Goal: Task Accomplishment & Management: Complete application form

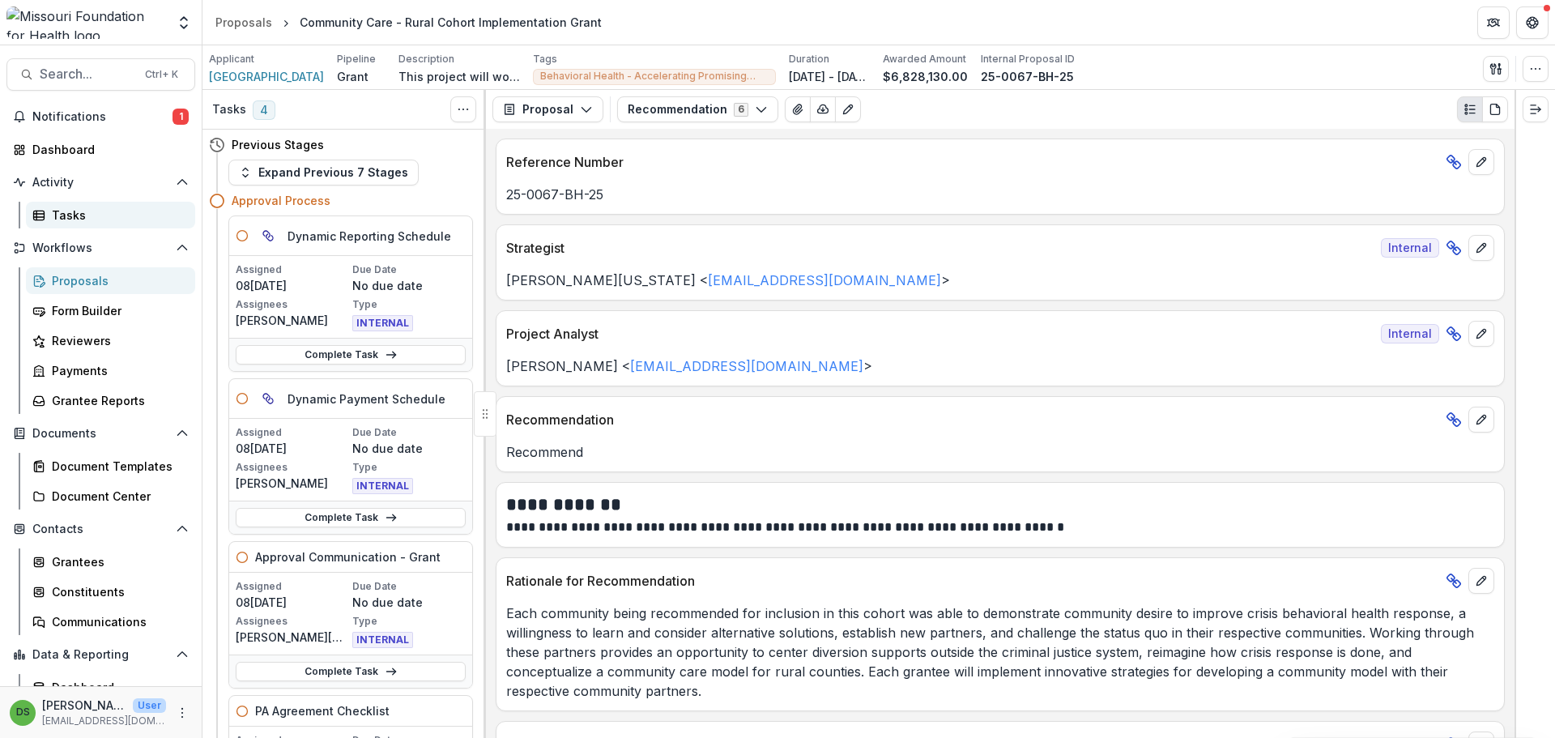
click at [115, 214] on div "Tasks" at bounding box center [117, 215] width 130 height 17
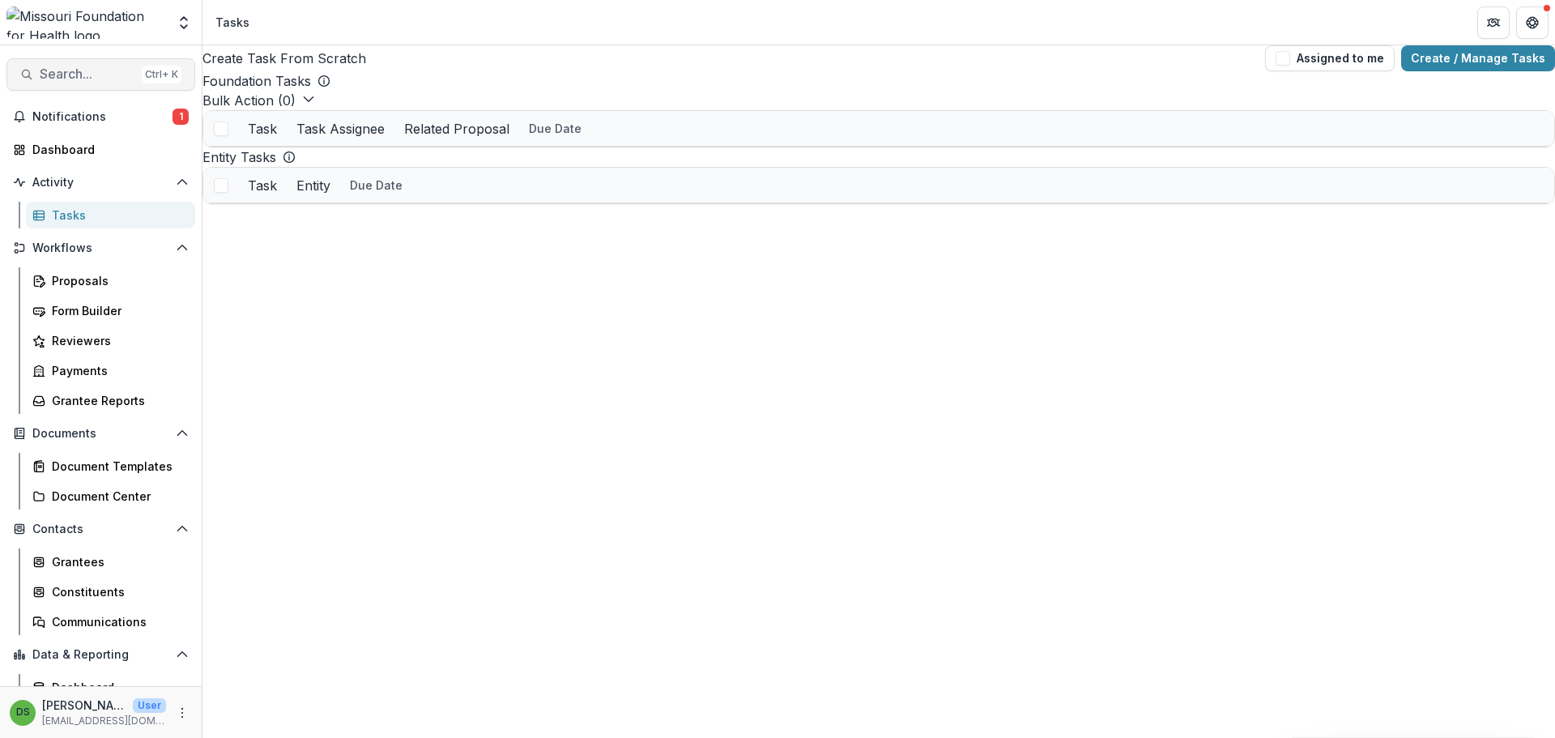
click at [108, 75] on span "Search..." at bounding box center [88, 73] width 96 height 15
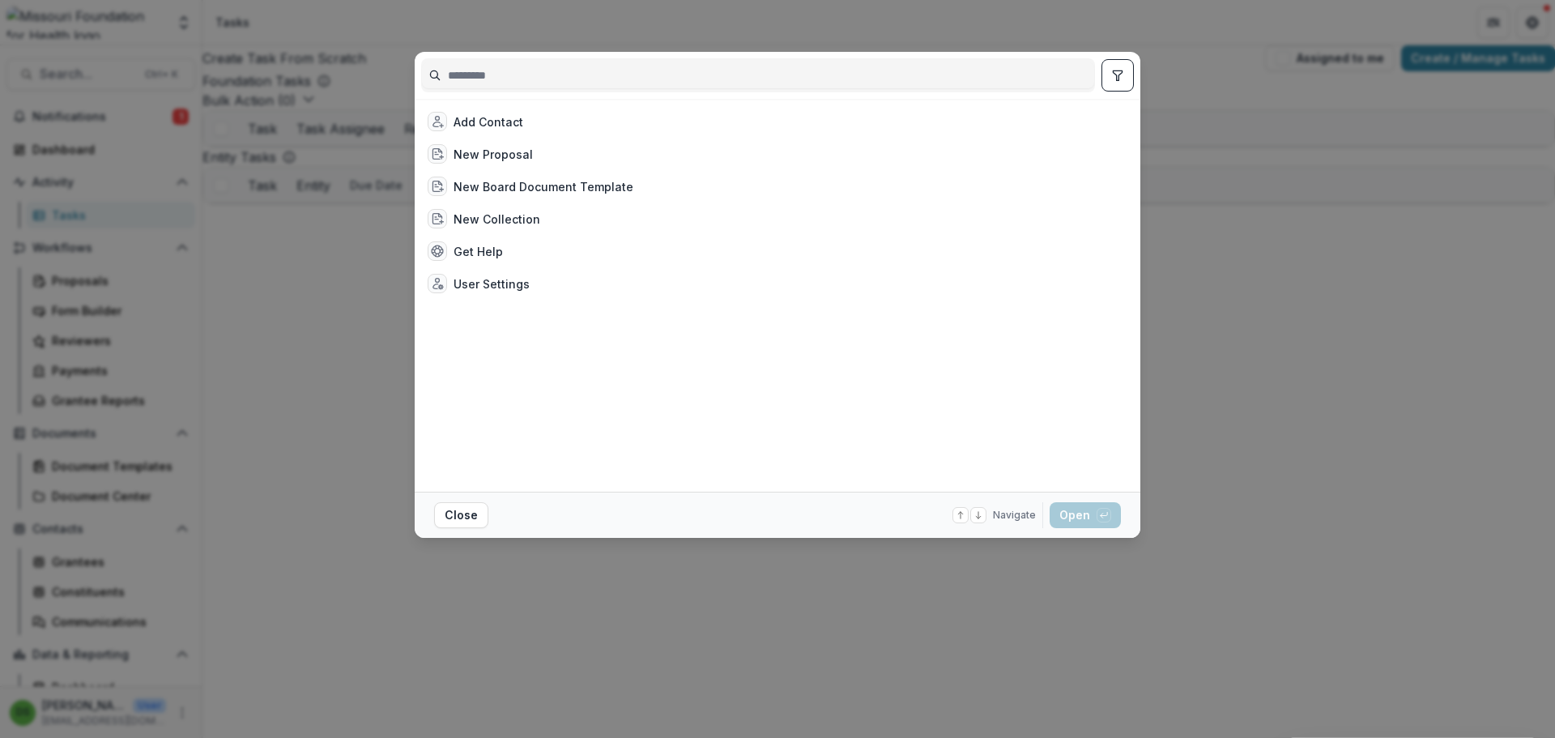
click at [590, 75] on input at bounding box center [758, 75] width 672 height 26
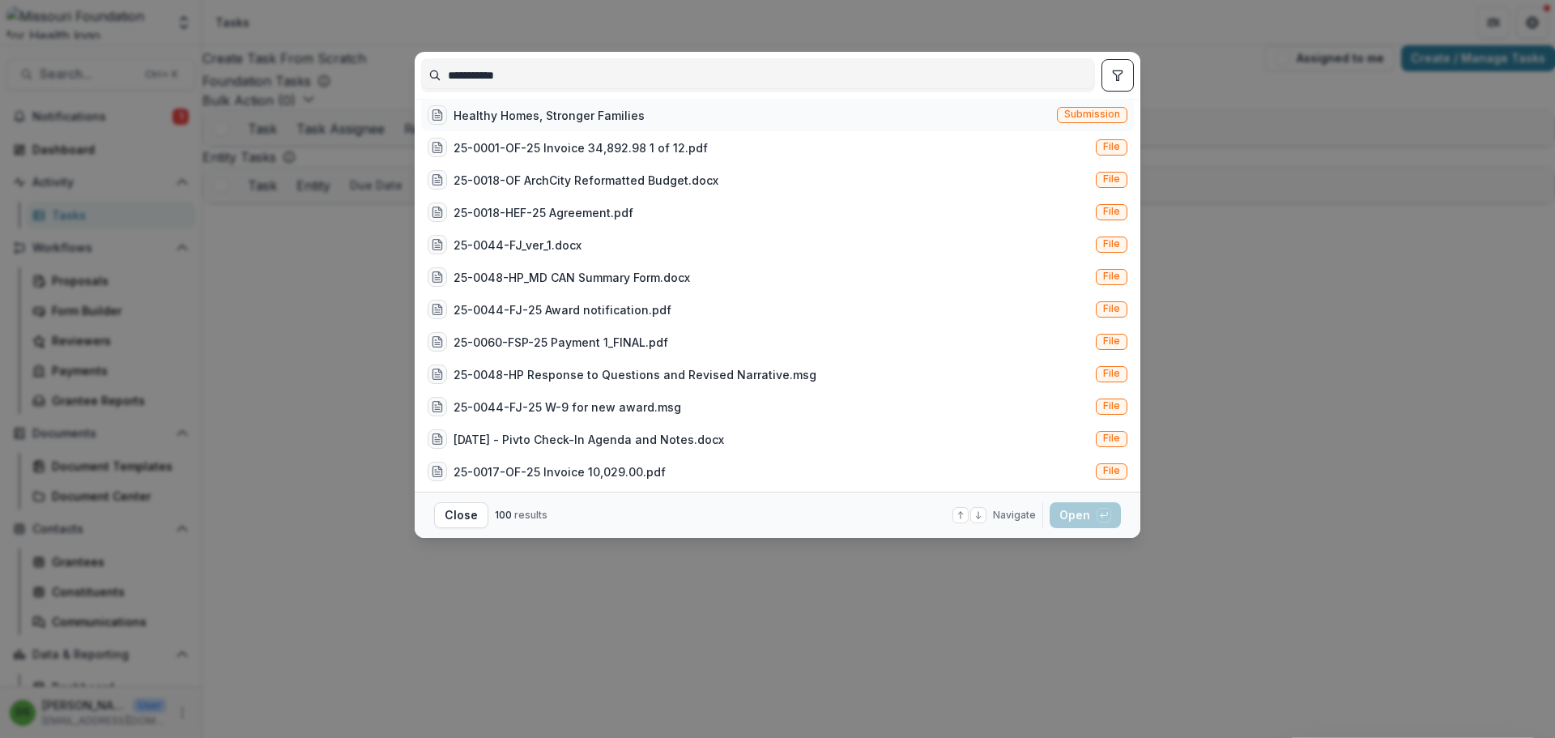
type input "**********"
click at [656, 121] on div "Healthy Homes, Stronger Families Submission" at bounding box center [777, 115] width 713 height 32
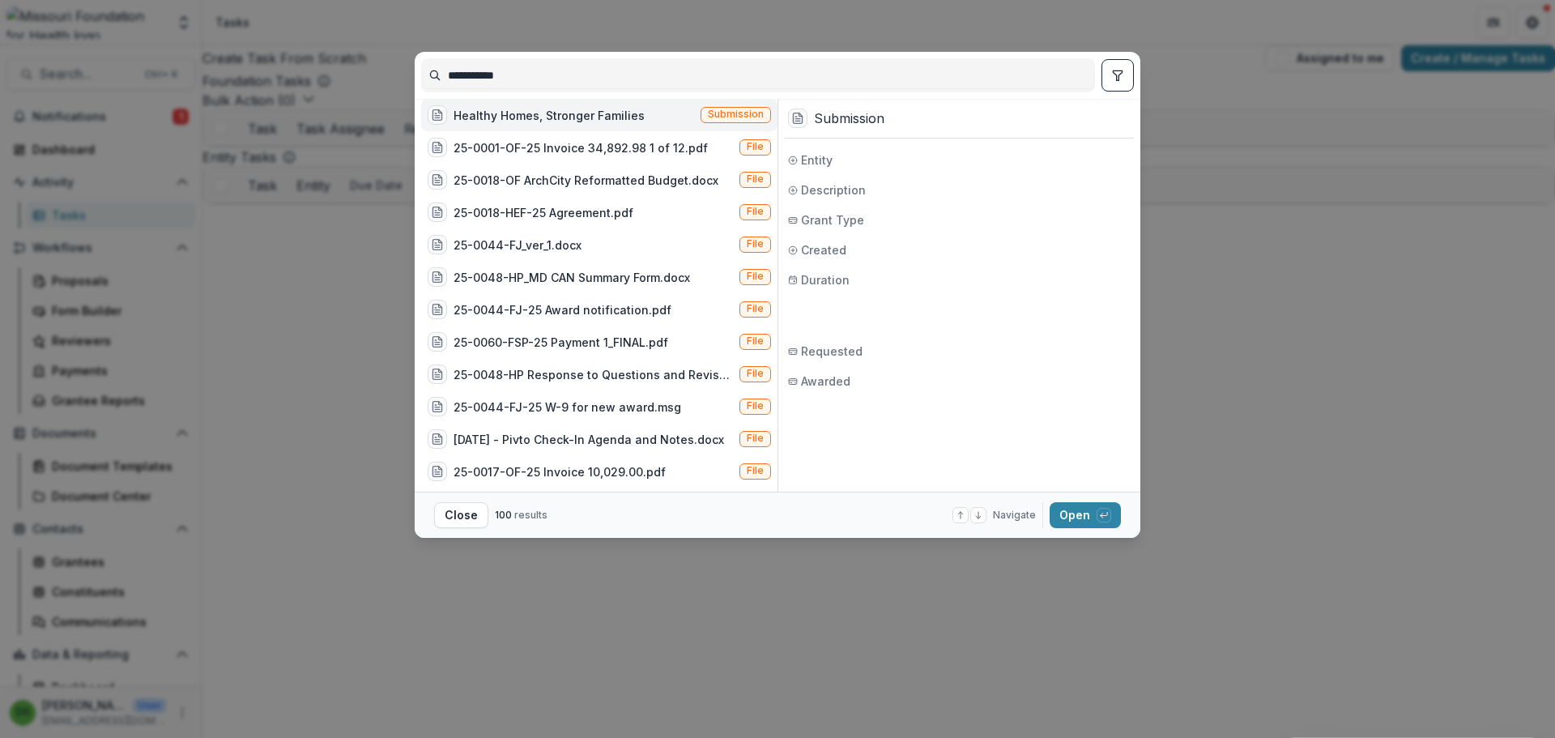
click at [656, 121] on div "Healthy Homes, Stronger Families Submission" at bounding box center [599, 115] width 356 height 32
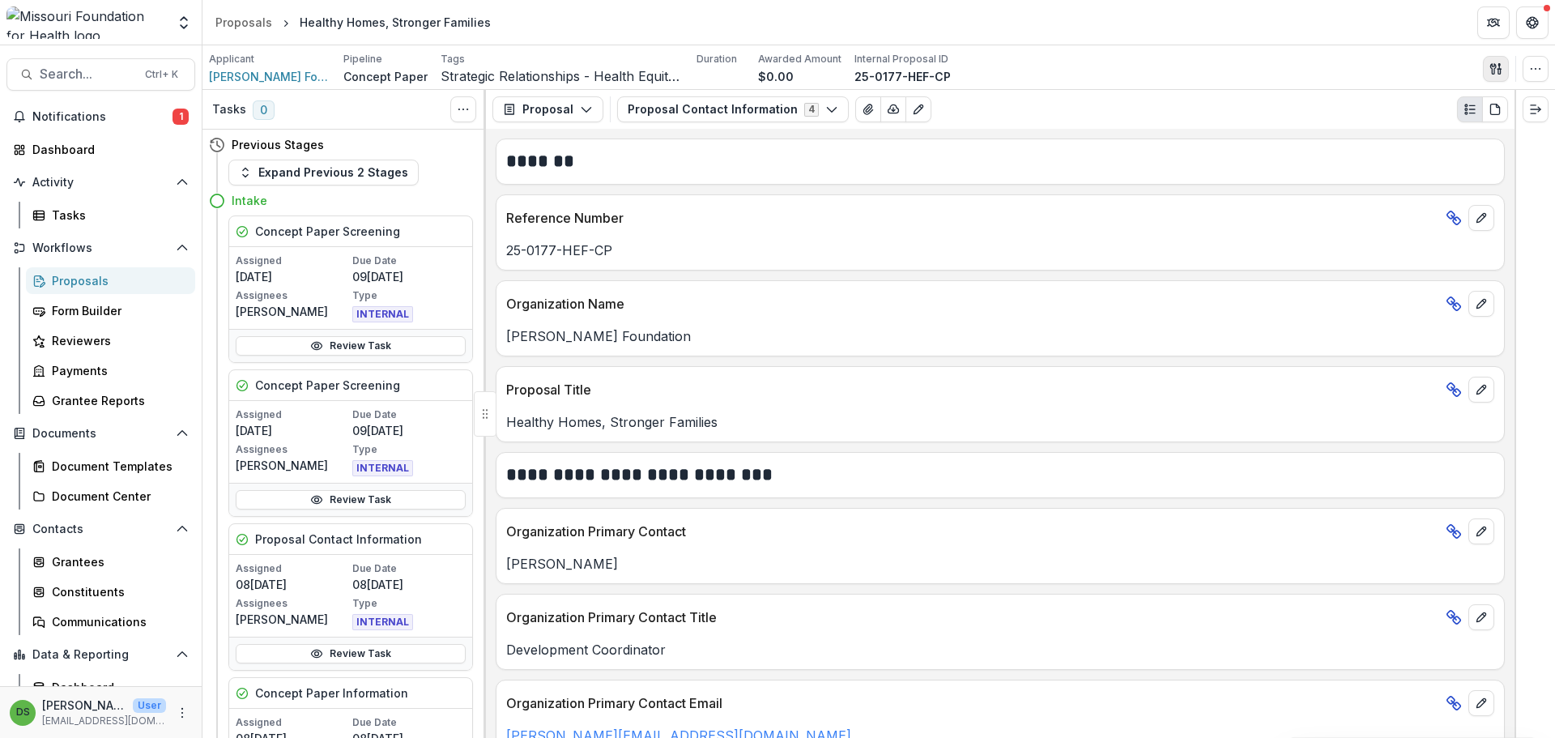
click at [1502, 68] on button "button" at bounding box center [1496, 69] width 26 height 26
click at [1387, 188] on button "View All Reviews" at bounding box center [1417, 185] width 173 height 27
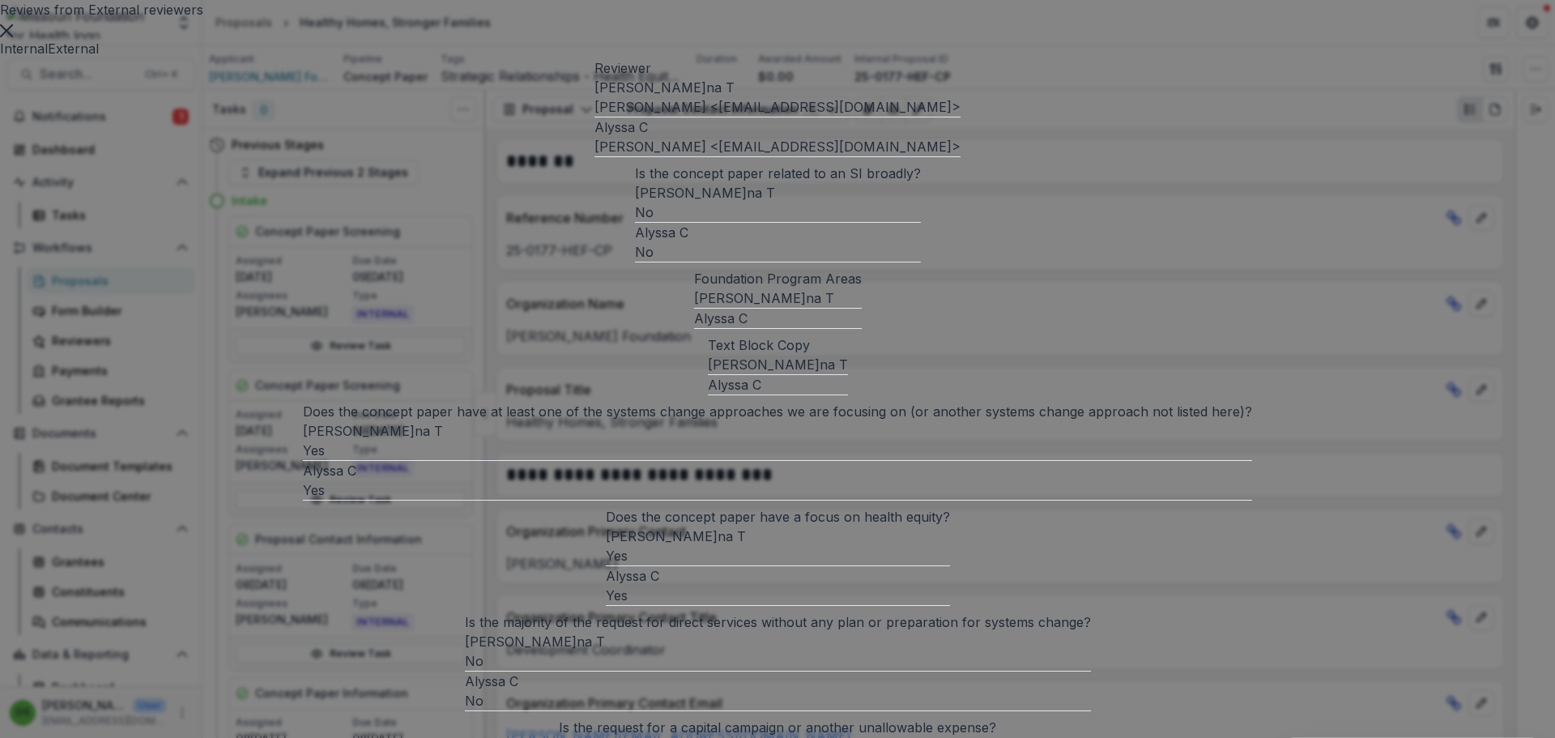
click at [13, 39] on button "Close" at bounding box center [6, 28] width 13 height 19
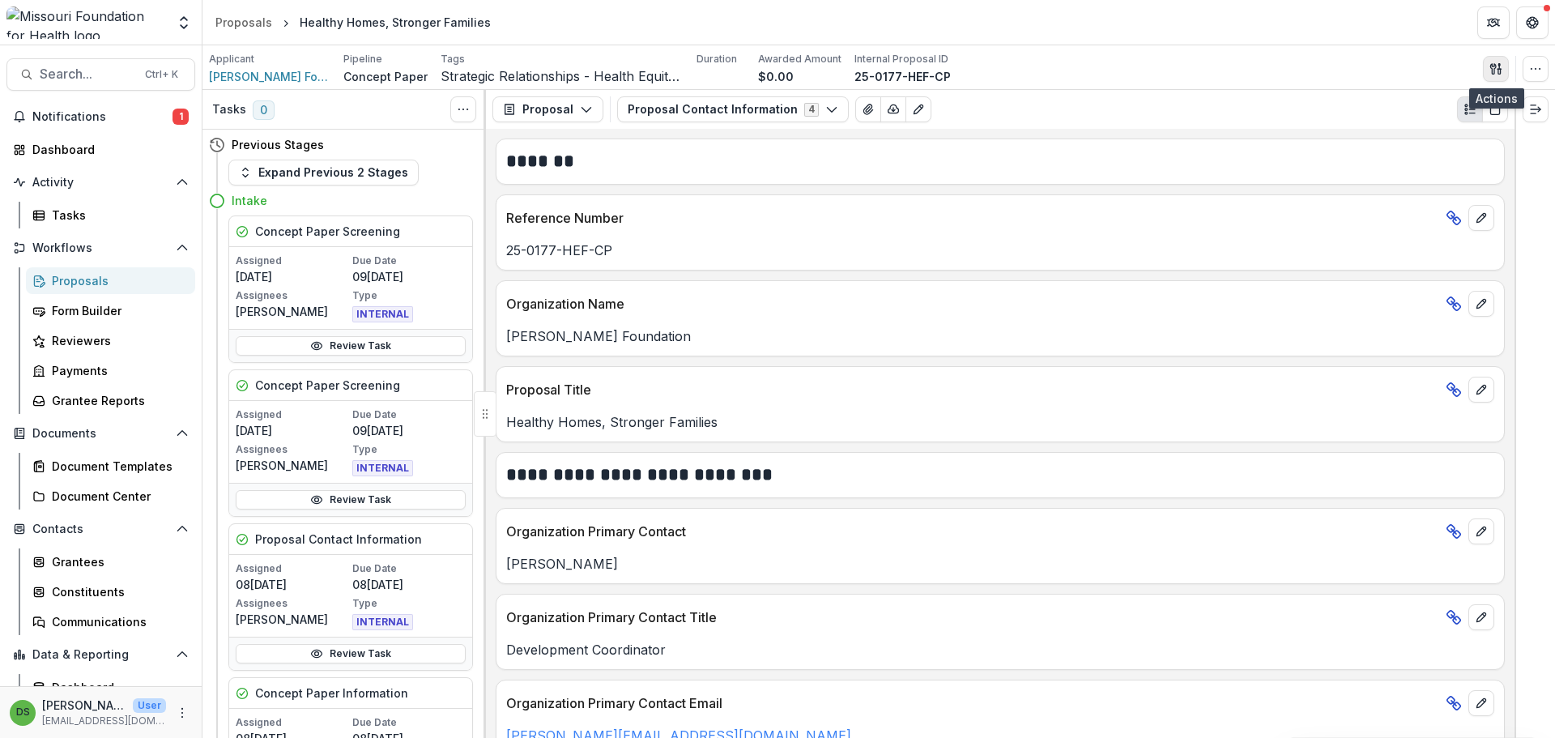
click at [1503, 67] on button "button" at bounding box center [1496, 69] width 26 height 26
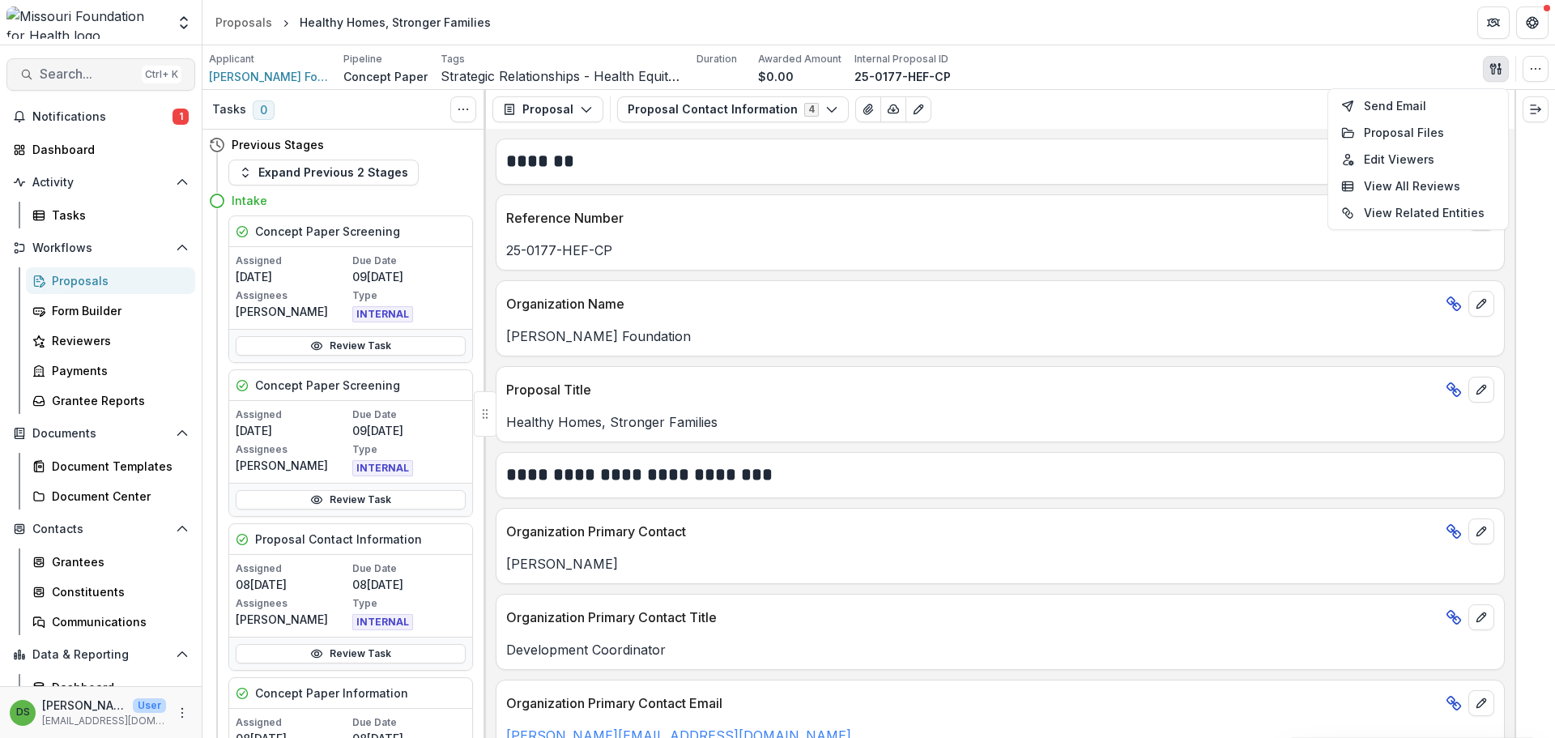
click at [130, 72] on button "Search... Ctrl + K" at bounding box center [100, 74] width 189 height 32
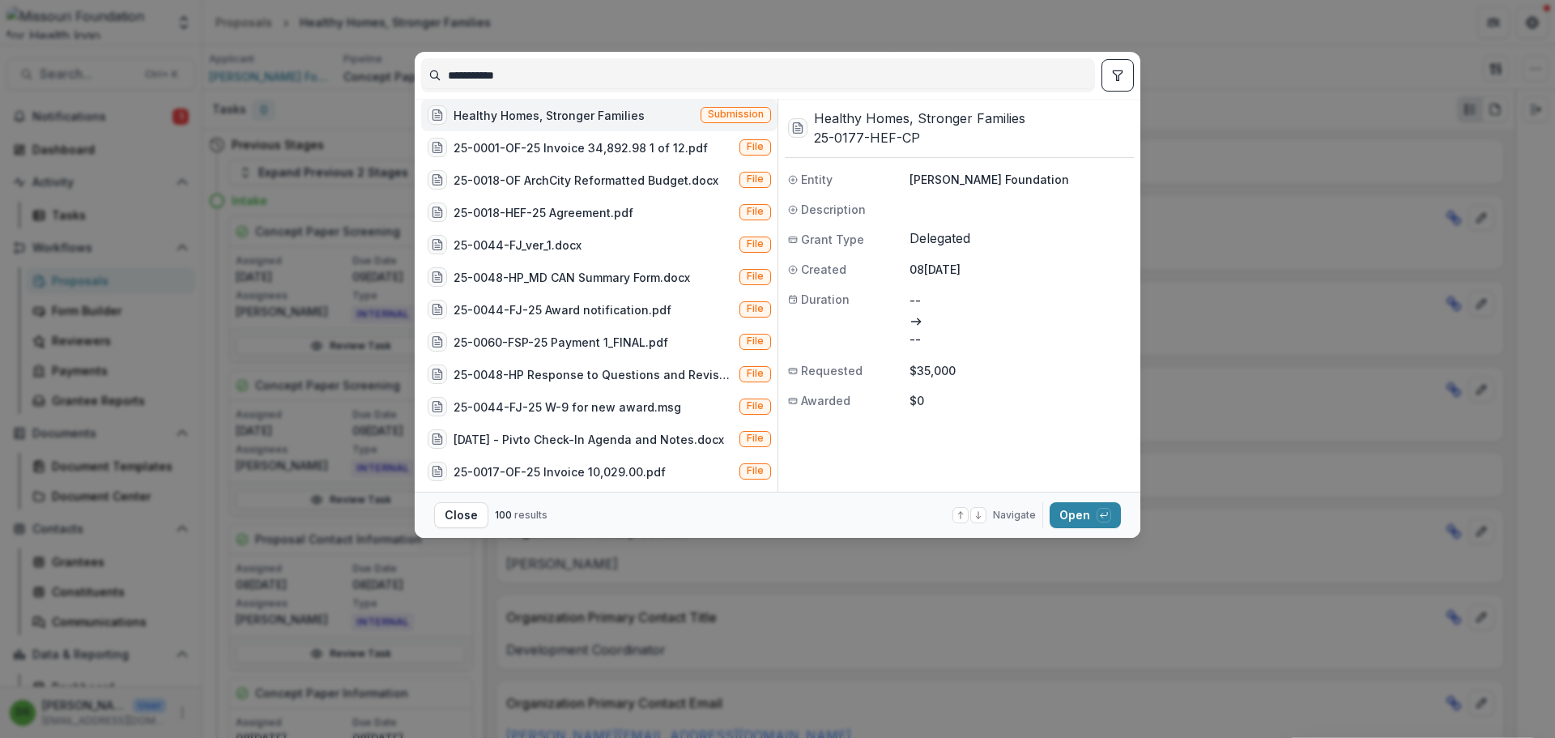
drag, startPoint x: 560, startPoint y: 75, endPoint x: 304, endPoint y: 56, distance: 257.4
click at [304, 56] on div "**********" at bounding box center [777, 369] width 1555 height 738
click at [1212, 383] on div "**********" at bounding box center [777, 369] width 1555 height 738
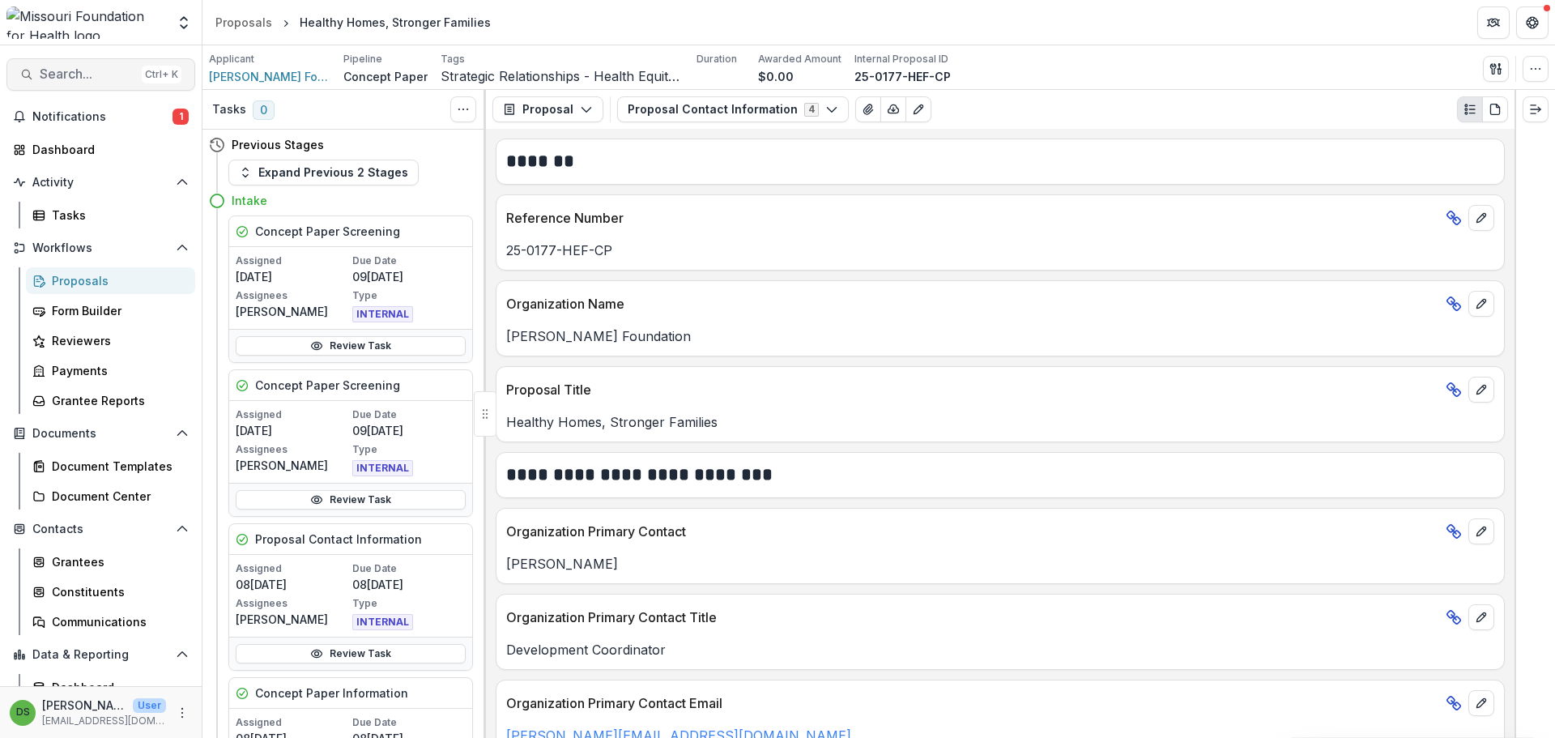
click at [123, 70] on span "Search..." at bounding box center [88, 73] width 96 height 15
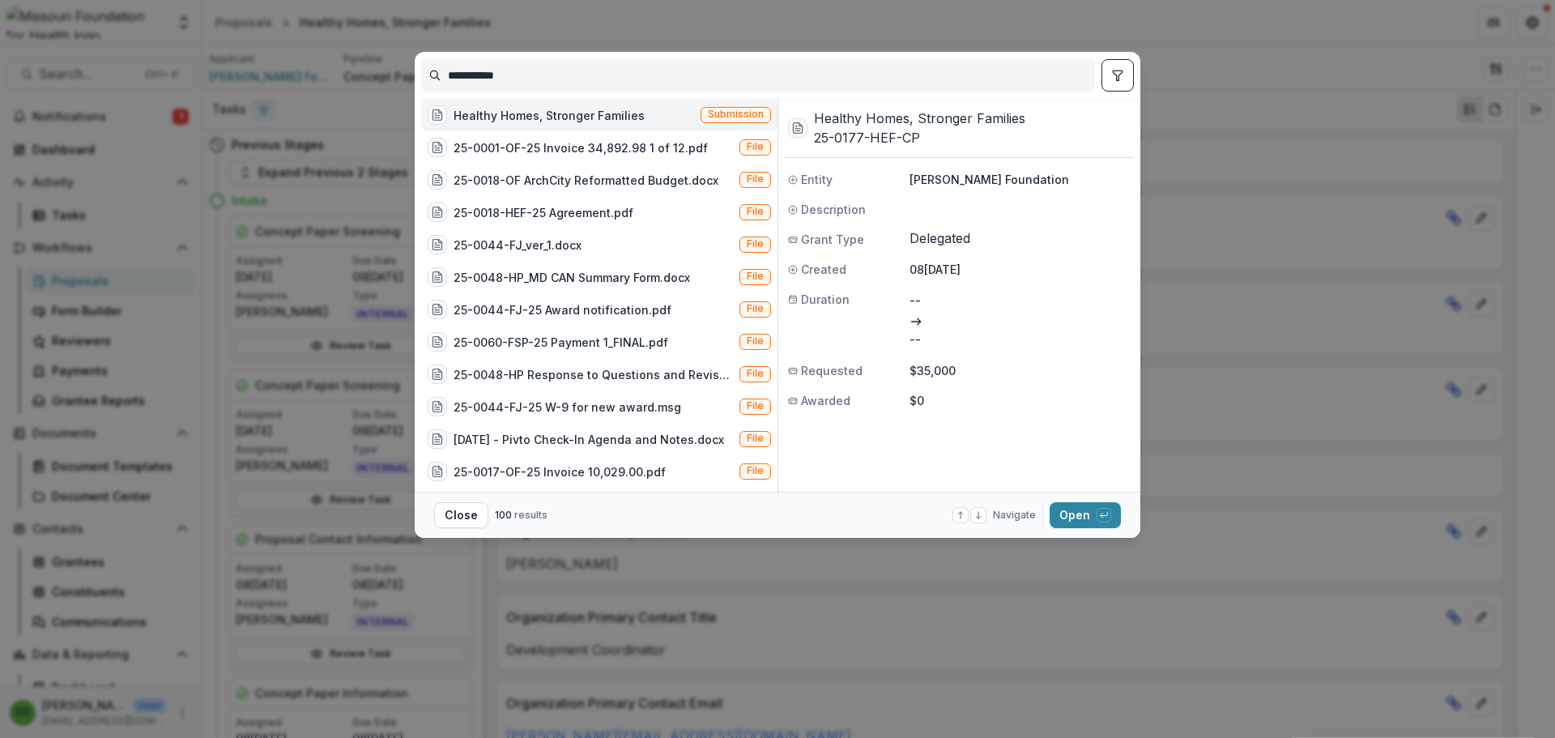
drag, startPoint x: 534, startPoint y: 79, endPoint x: 462, endPoint y: 75, distance: 72.2
click at [462, 75] on input "**********" at bounding box center [758, 75] width 672 height 26
type input "*"
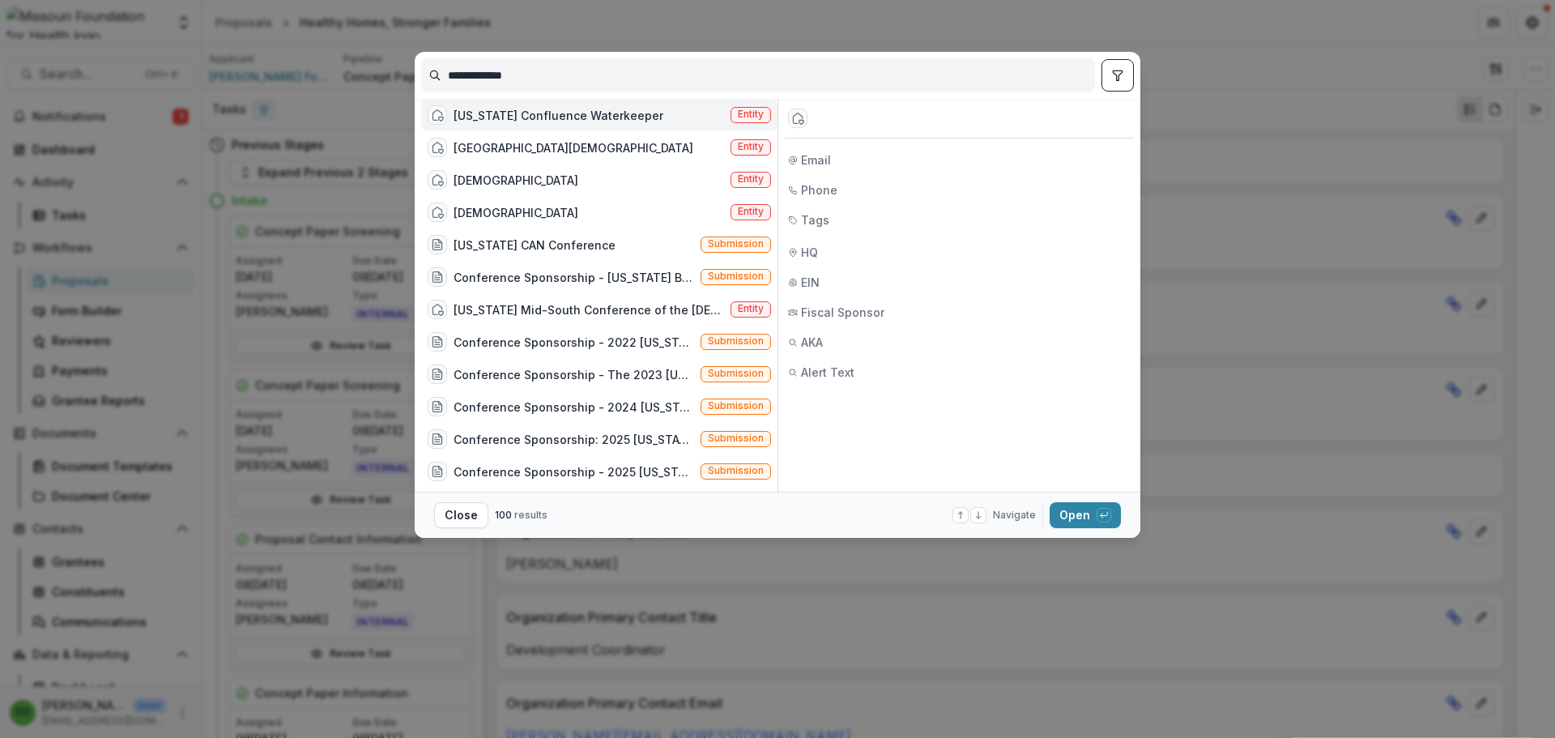
type input "**********"
click at [530, 124] on div "Missouri Confluence Waterkeeper" at bounding box center [558, 115] width 210 height 17
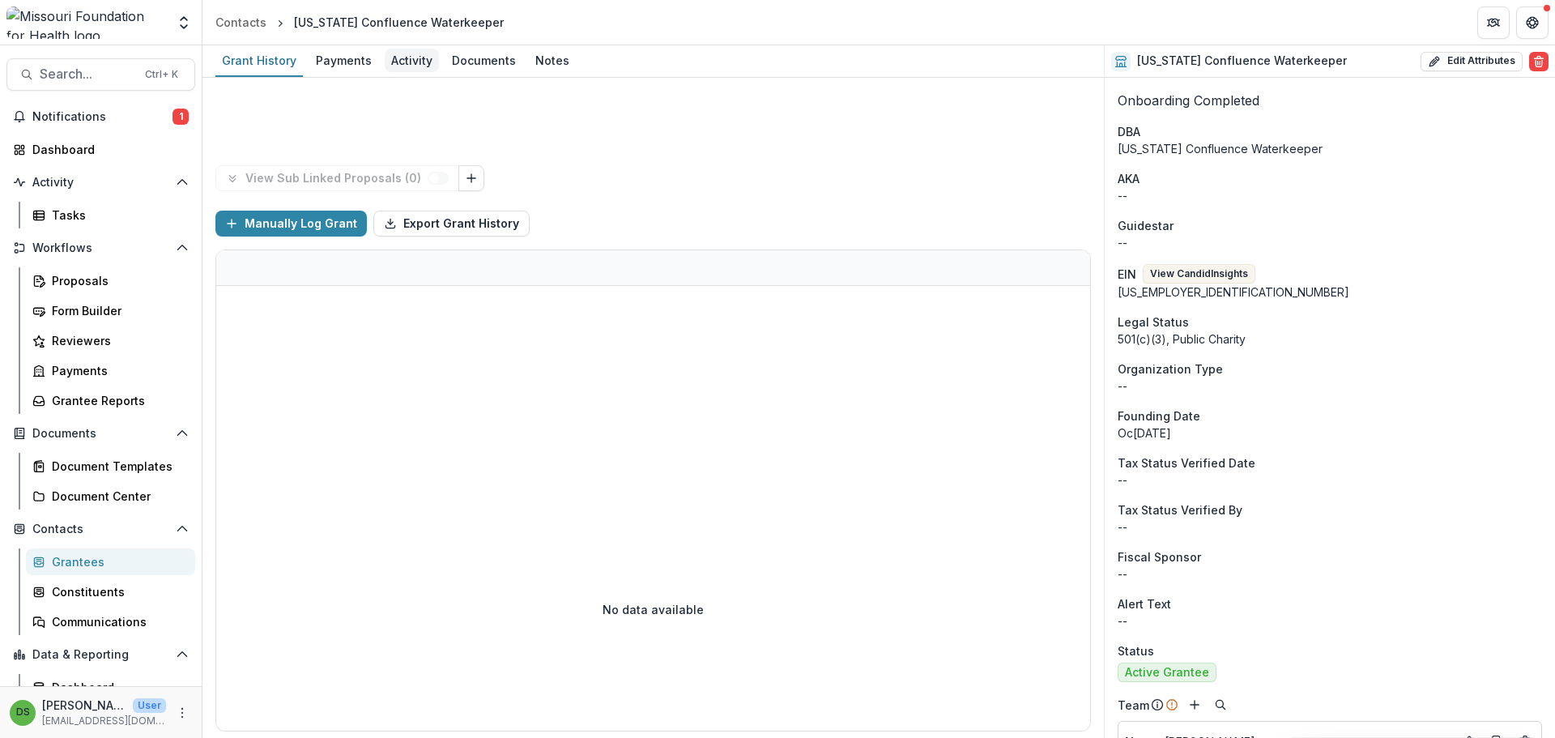
click at [411, 68] on div "Activity" at bounding box center [412, 60] width 54 height 23
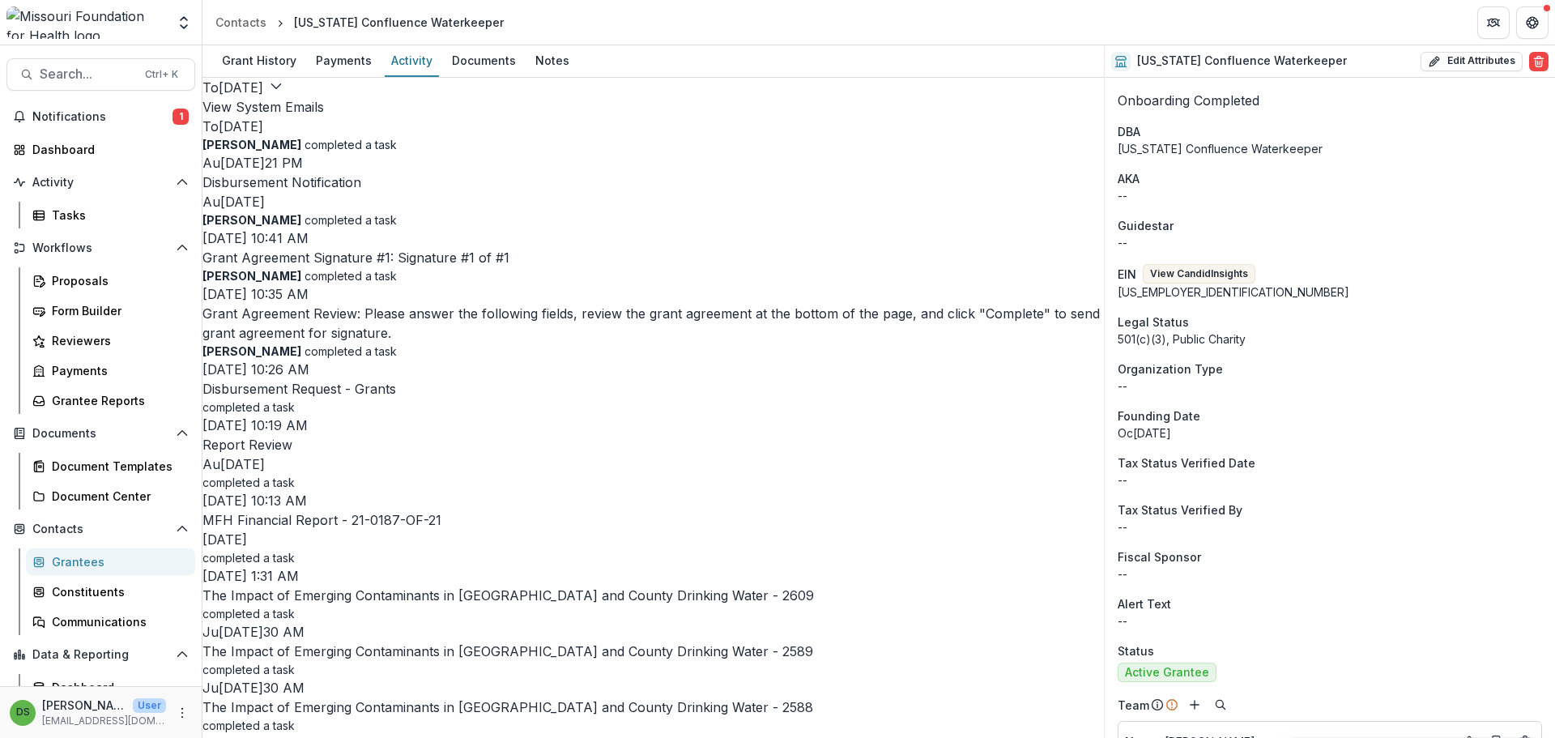
click at [324, 103] on button "View System Emails" at bounding box center [262, 106] width 121 height 19
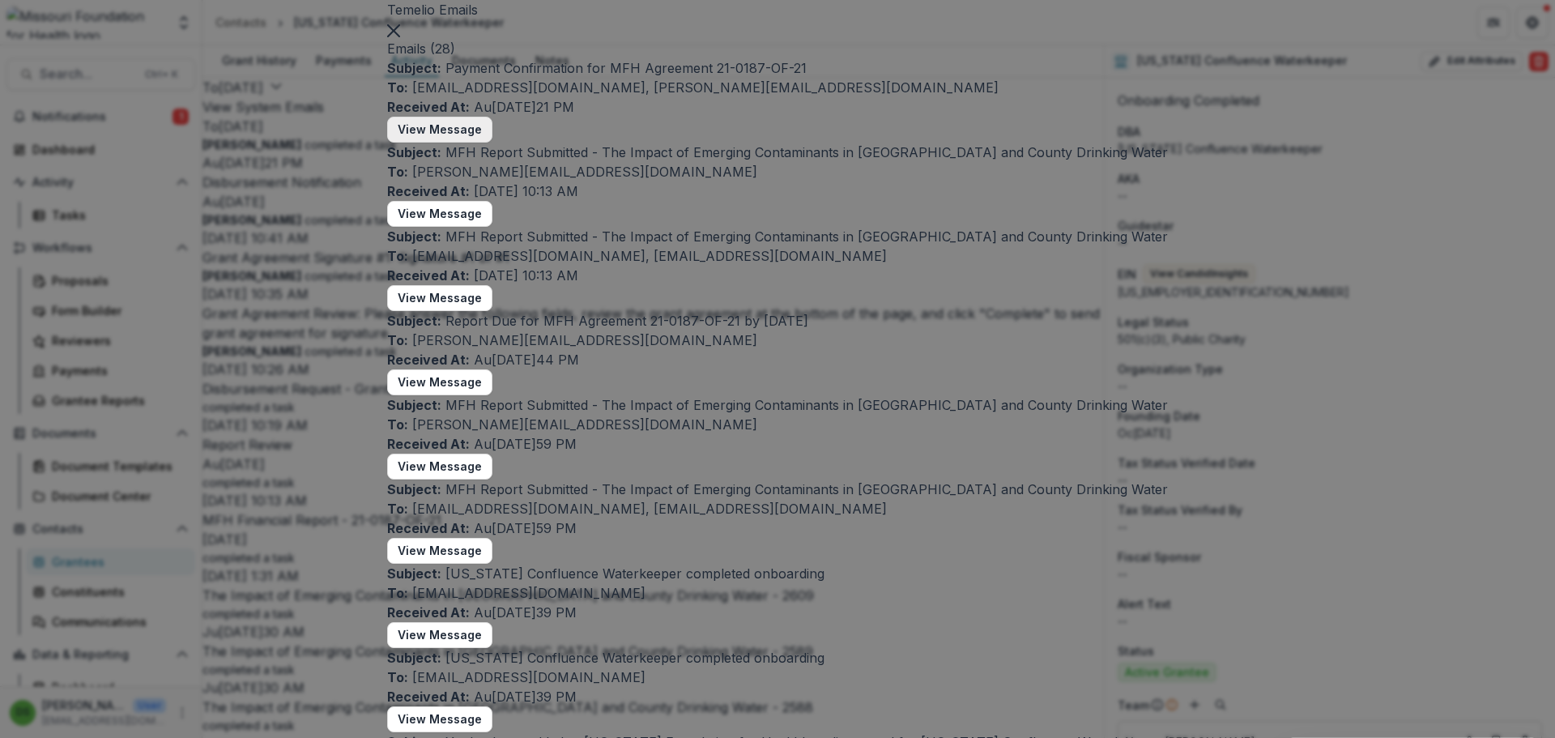
click at [492, 143] on button "View Message" at bounding box center [439, 130] width 105 height 26
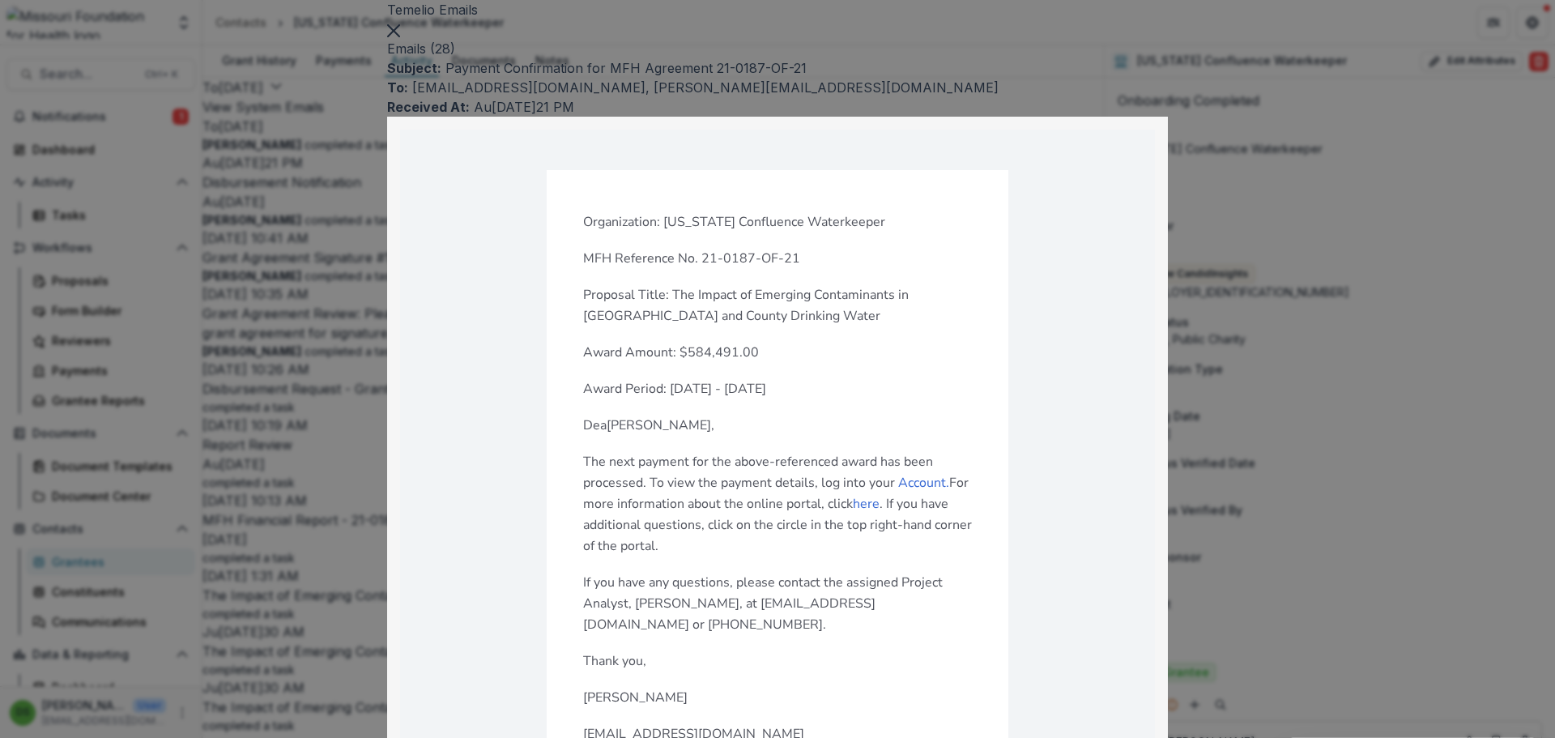
scroll to position [810, 0]
click at [400, 37] on icon "Close" at bounding box center [393, 30] width 13 height 13
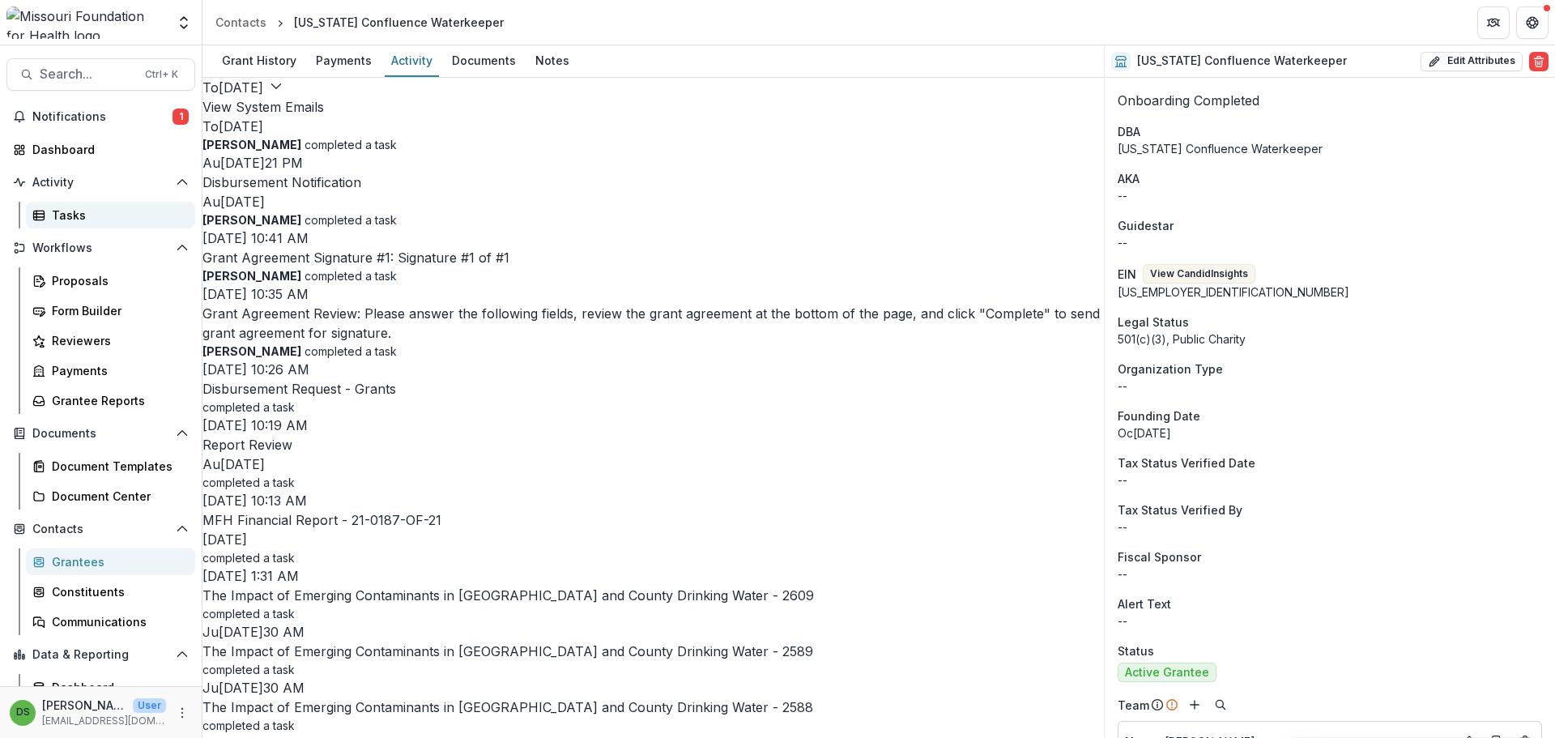
click at [70, 216] on div "Tasks" at bounding box center [117, 215] width 130 height 17
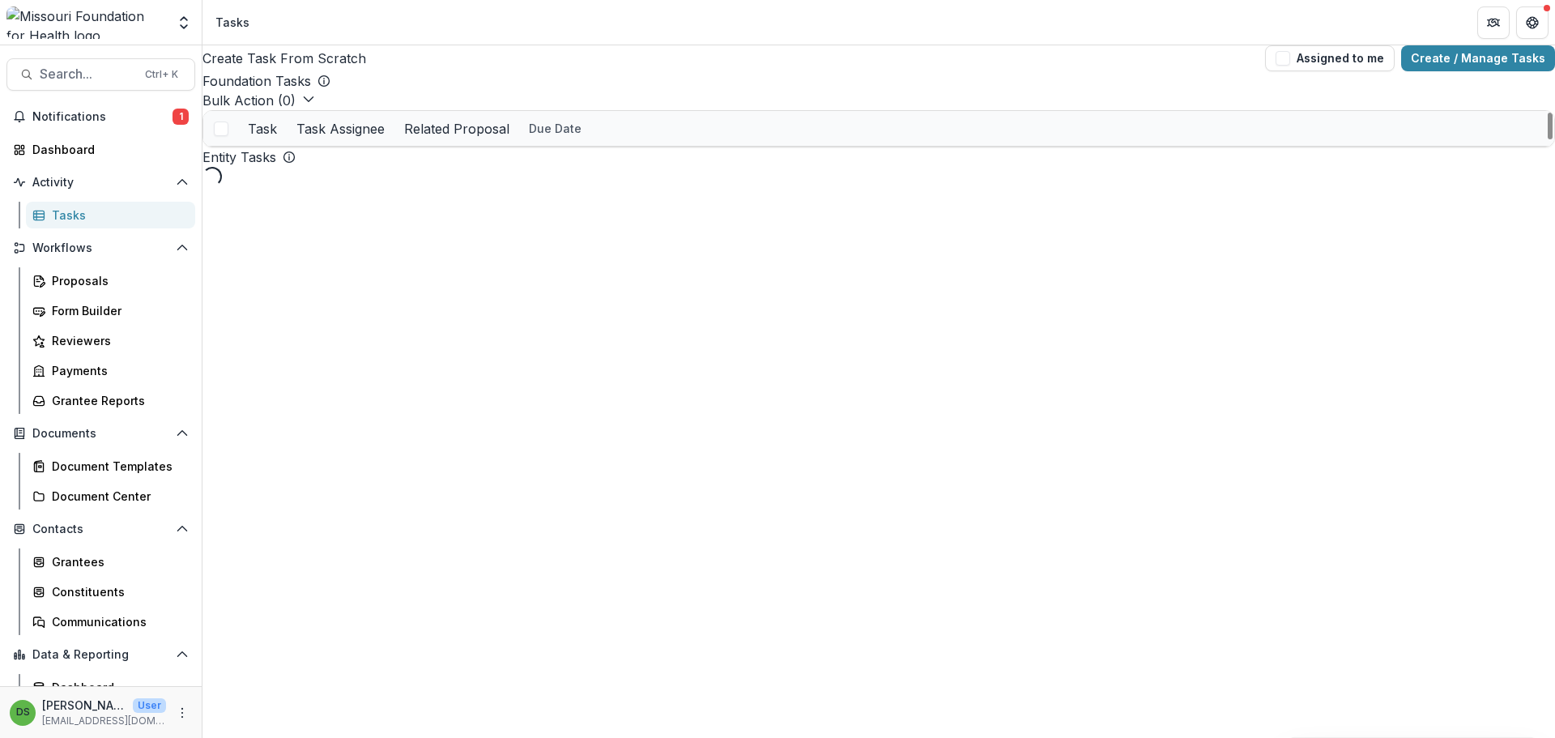
click at [282, 138] on div "Task" at bounding box center [262, 128] width 49 height 19
click at [325, 197] on input at bounding box center [310, 197] width 130 height 19
type input "****"
click at [455, 109] on div "Foundation Tasks Bulk Action ( 0 ) Reporting Schedule Tasks Task Task Assignee …" at bounding box center [878, 109] width 1352 height 76
click at [357, 172] on link "Disbursement Notification" at bounding box center [322, 163] width 149 height 17
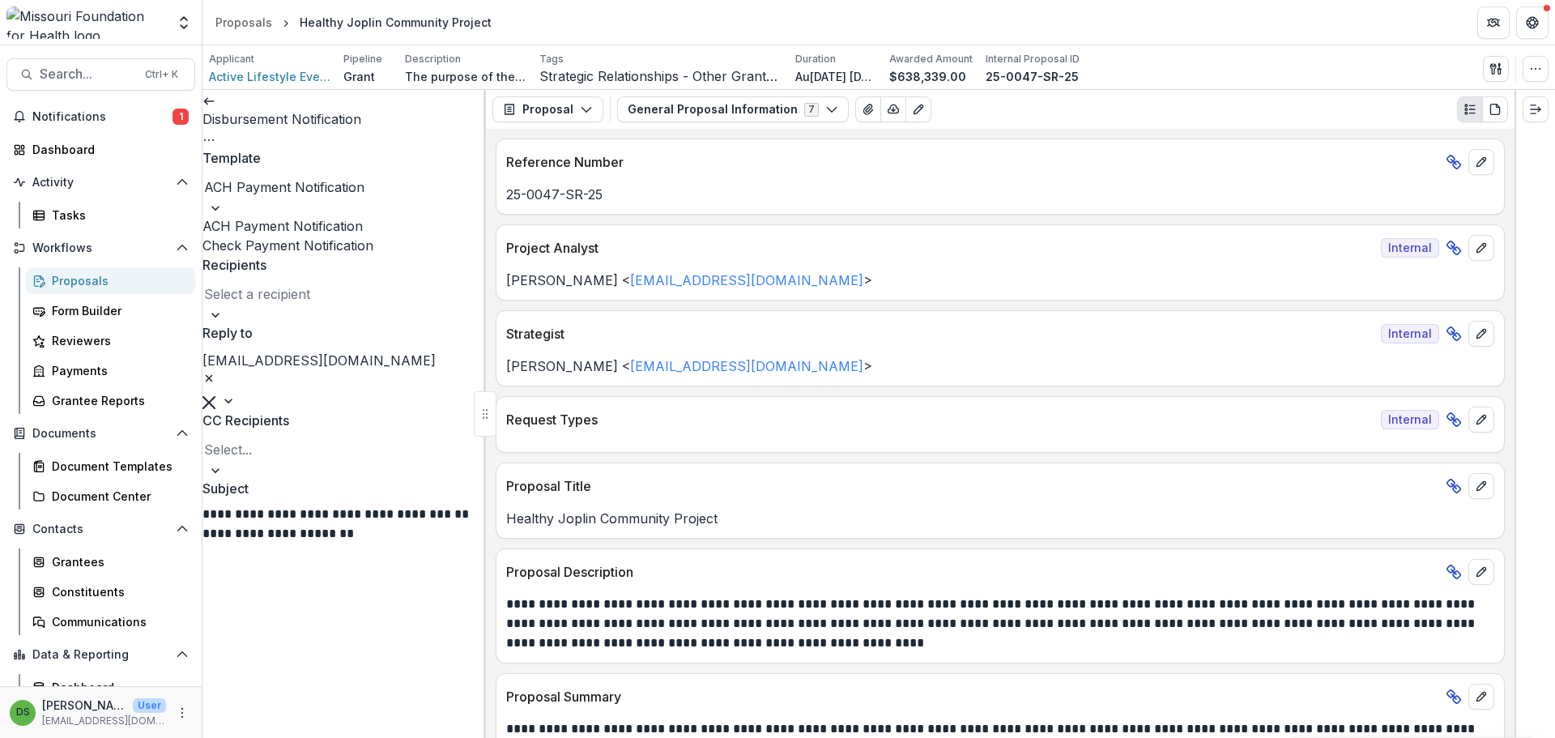
click at [346, 189] on div at bounding box center [344, 187] width 280 height 23
click at [343, 247] on div "Check Payment Notification" at bounding box center [343, 245] width 283 height 19
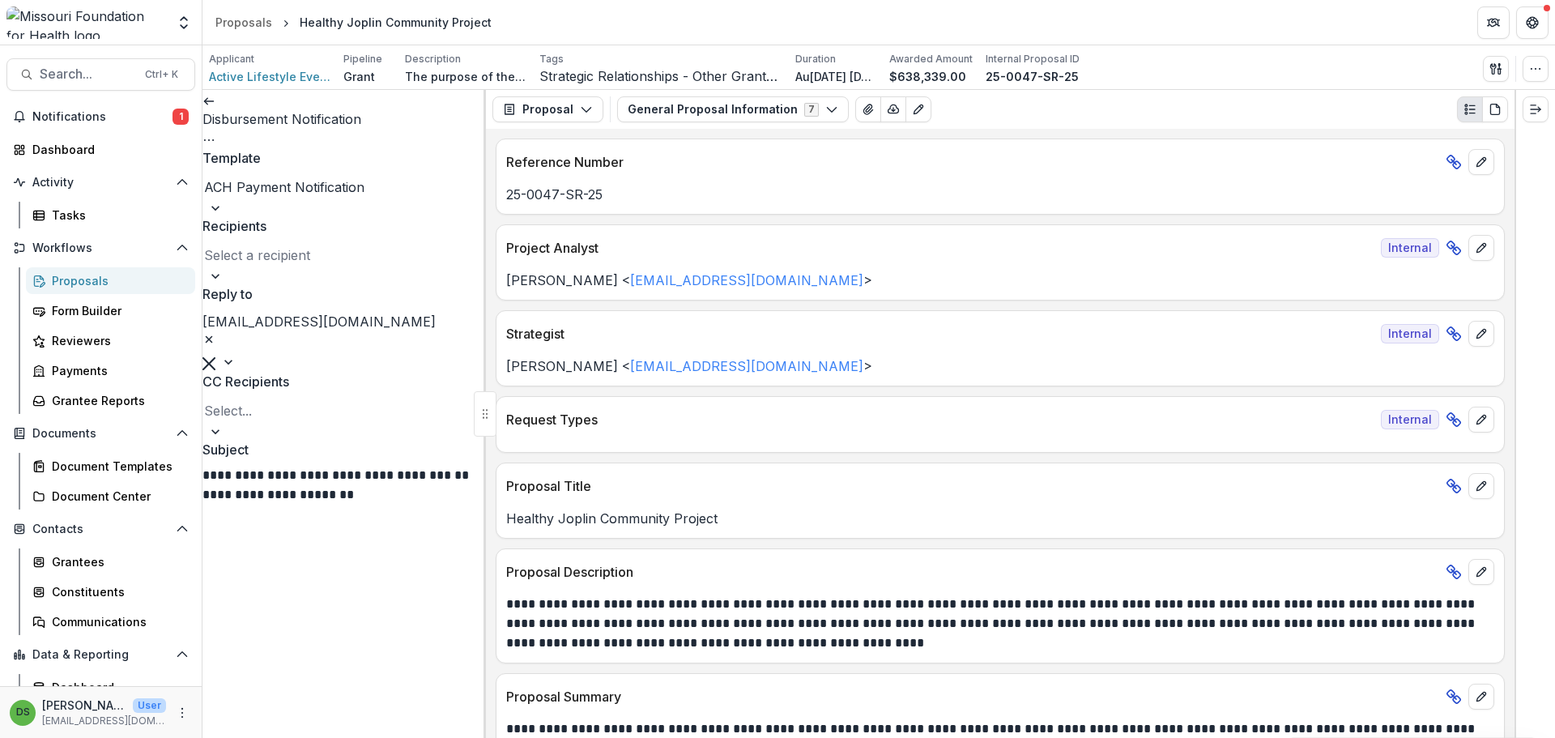
click at [344, 258] on div at bounding box center [344, 255] width 280 height 23
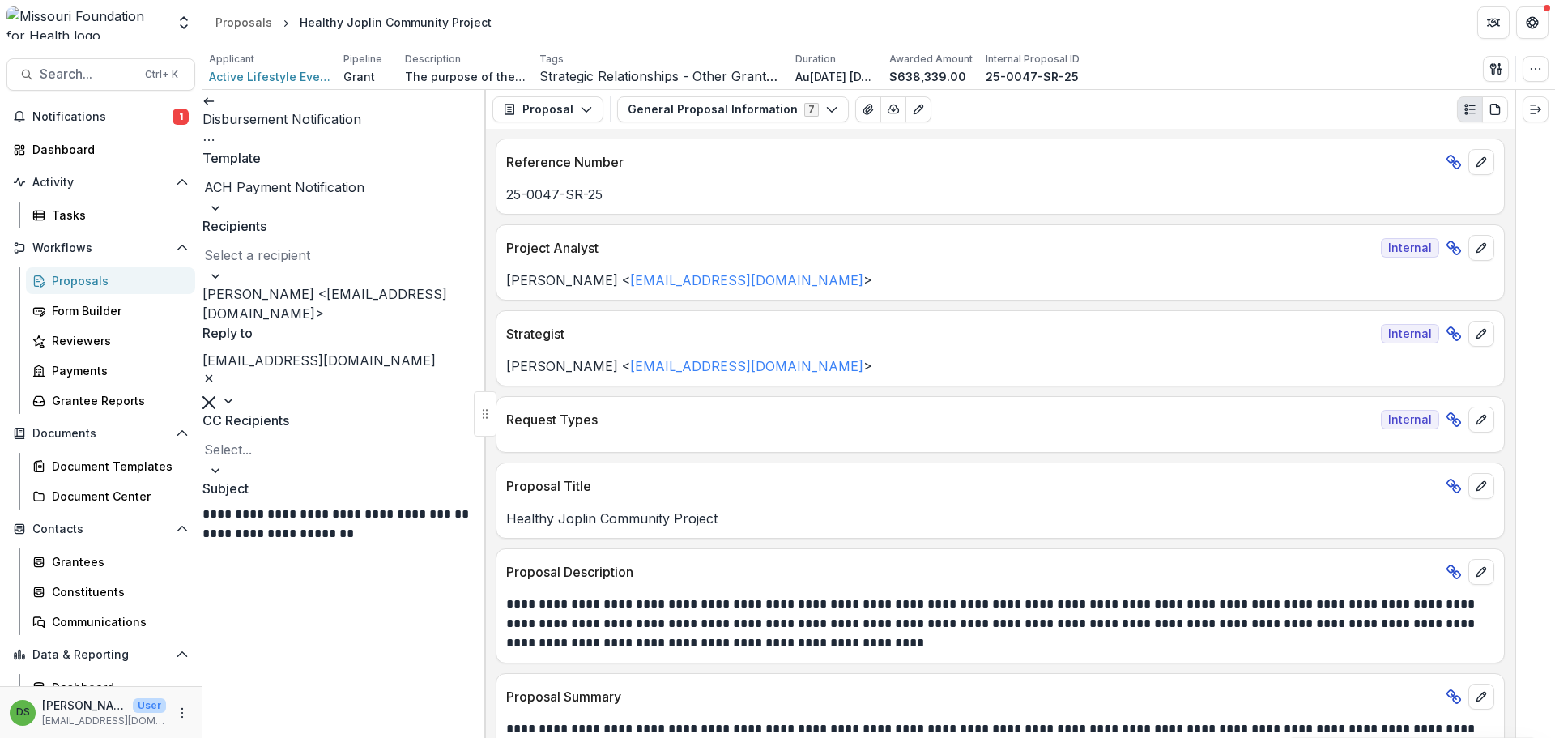
click at [349, 292] on div "[PERSON_NAME] <[EMAIL_ADDRESS][DOMAIN_NAME]>" at bounding box center [343, 303] width 283 height 39
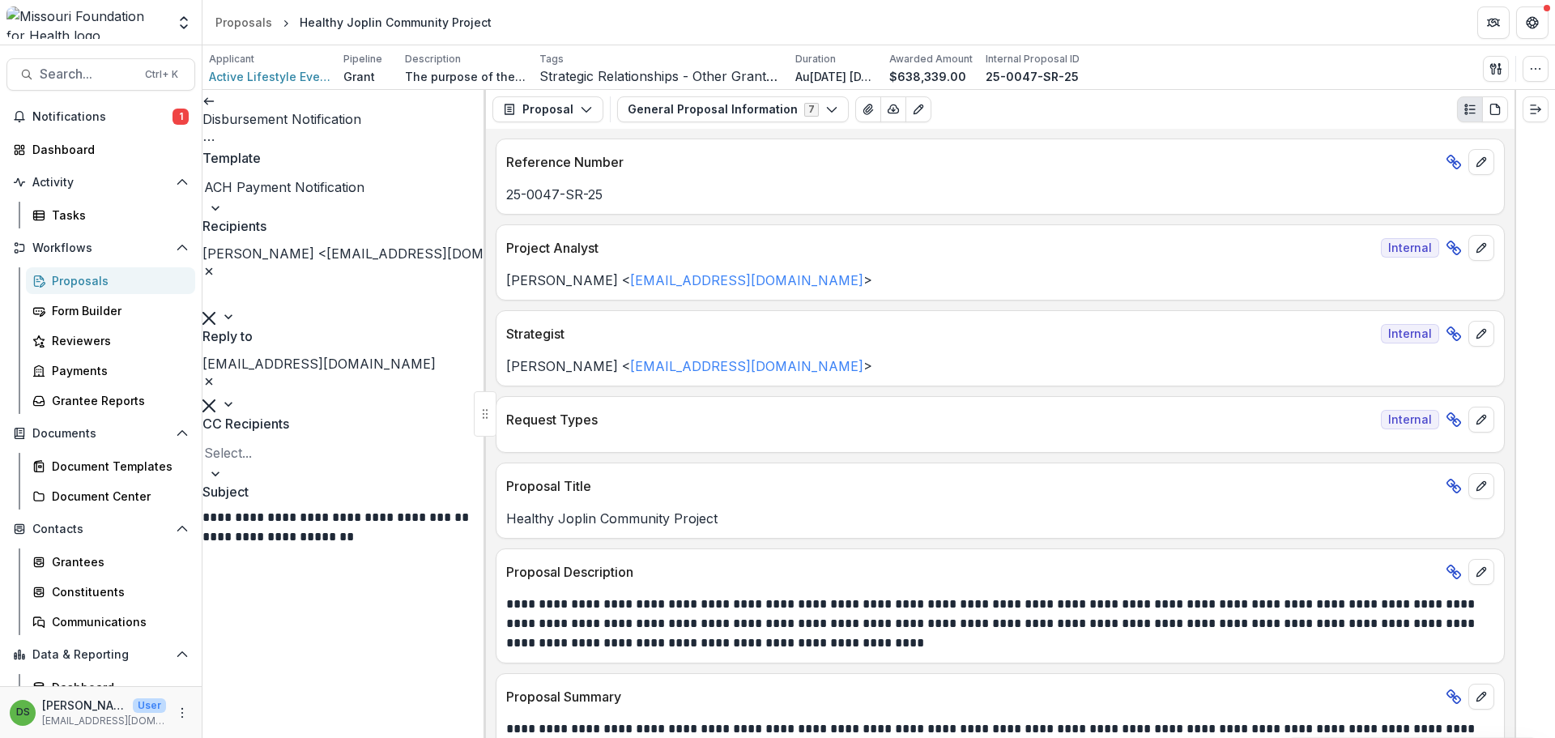
scroll to position [162, 0]
click at [215, 375] on icon "Remove lhuffstutler@mffh.org" at bounding box center [208, 381] width 13 height 13
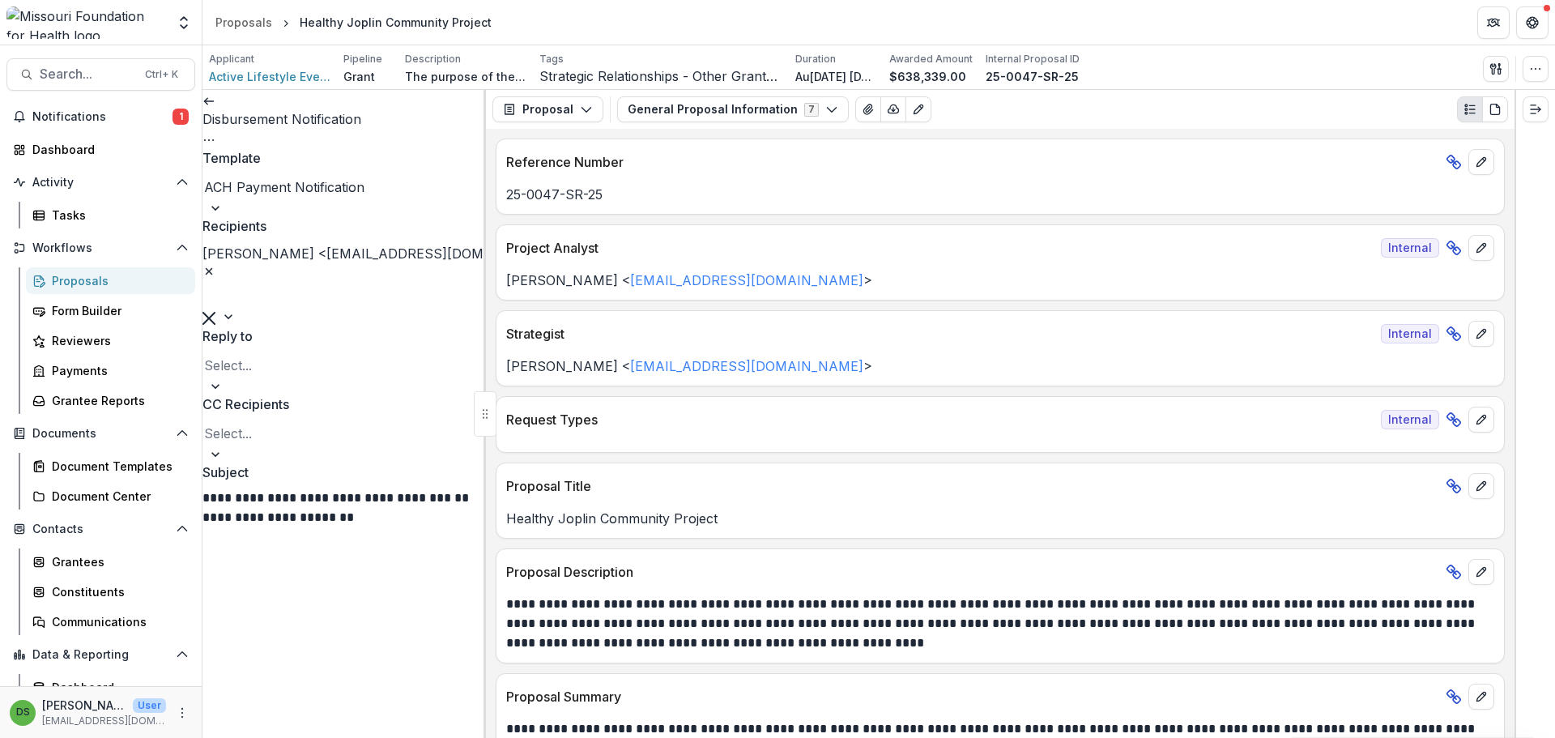
click at [367, 354] on div at bounding box center [344, 365] width 280 height 23
type input "**********"
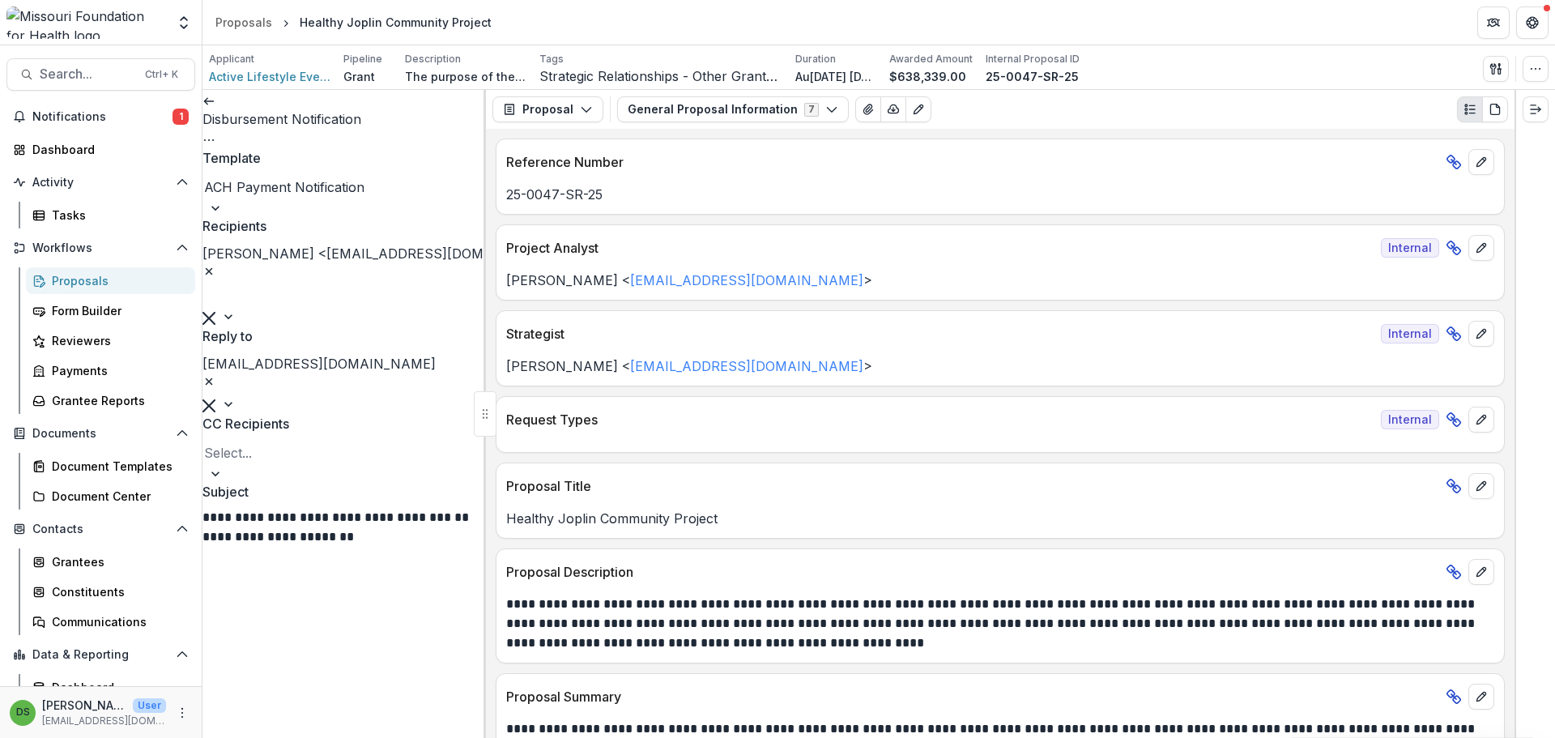
scroll to position [368, 0]
drag, startPoint x: 220, startPoint y: 280, endPoint x: 304, endPoint y: 411, distance: 155.2
drag, startPoint x: 297, startPoint y: 420, endPoint x: 215, endPoint y: 266, distance: 174.3
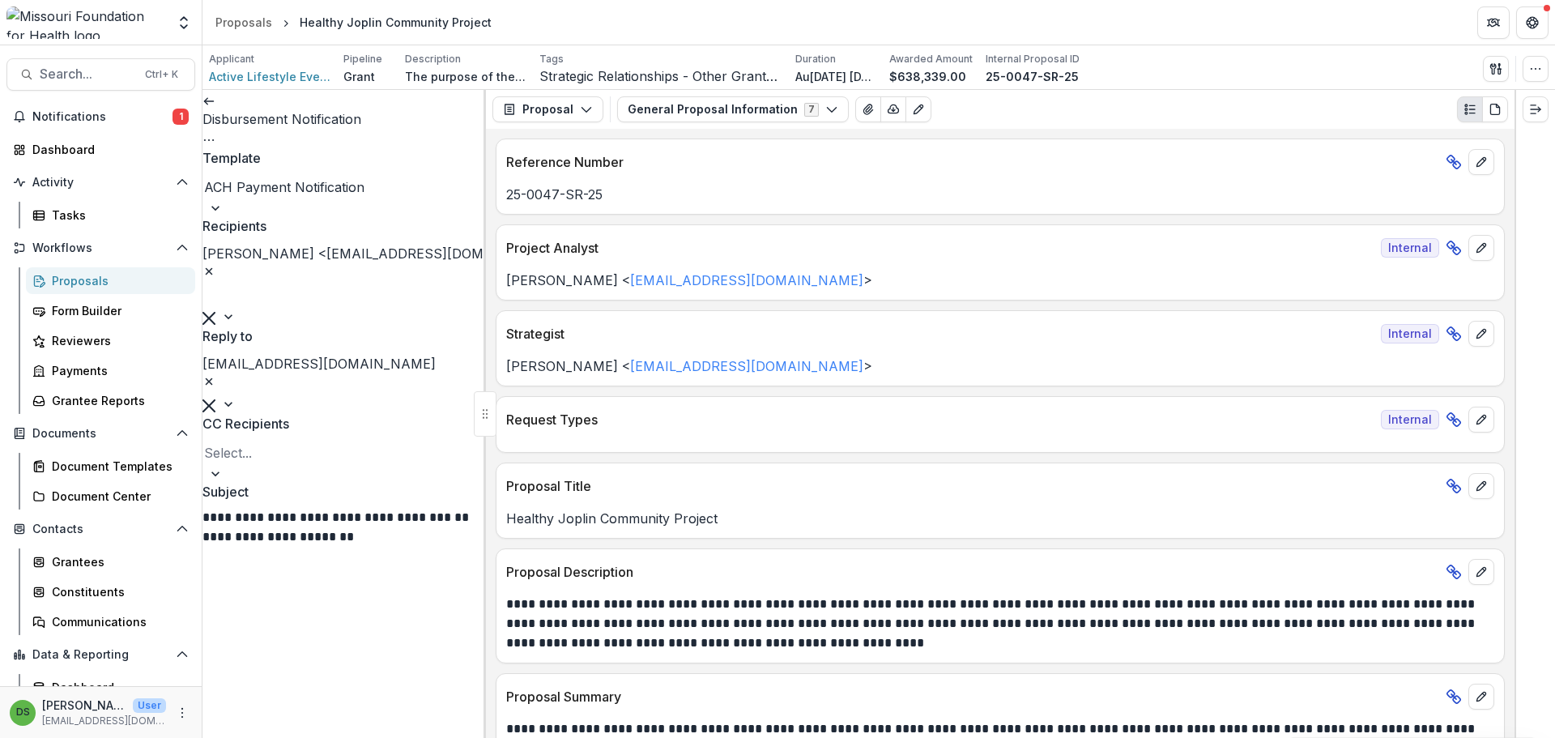
scroll to position [212, 0]
drag, startPoint x: 272, startPoint y: 456, endPoint x: 251, endPoint y: 506, distance: 54.4
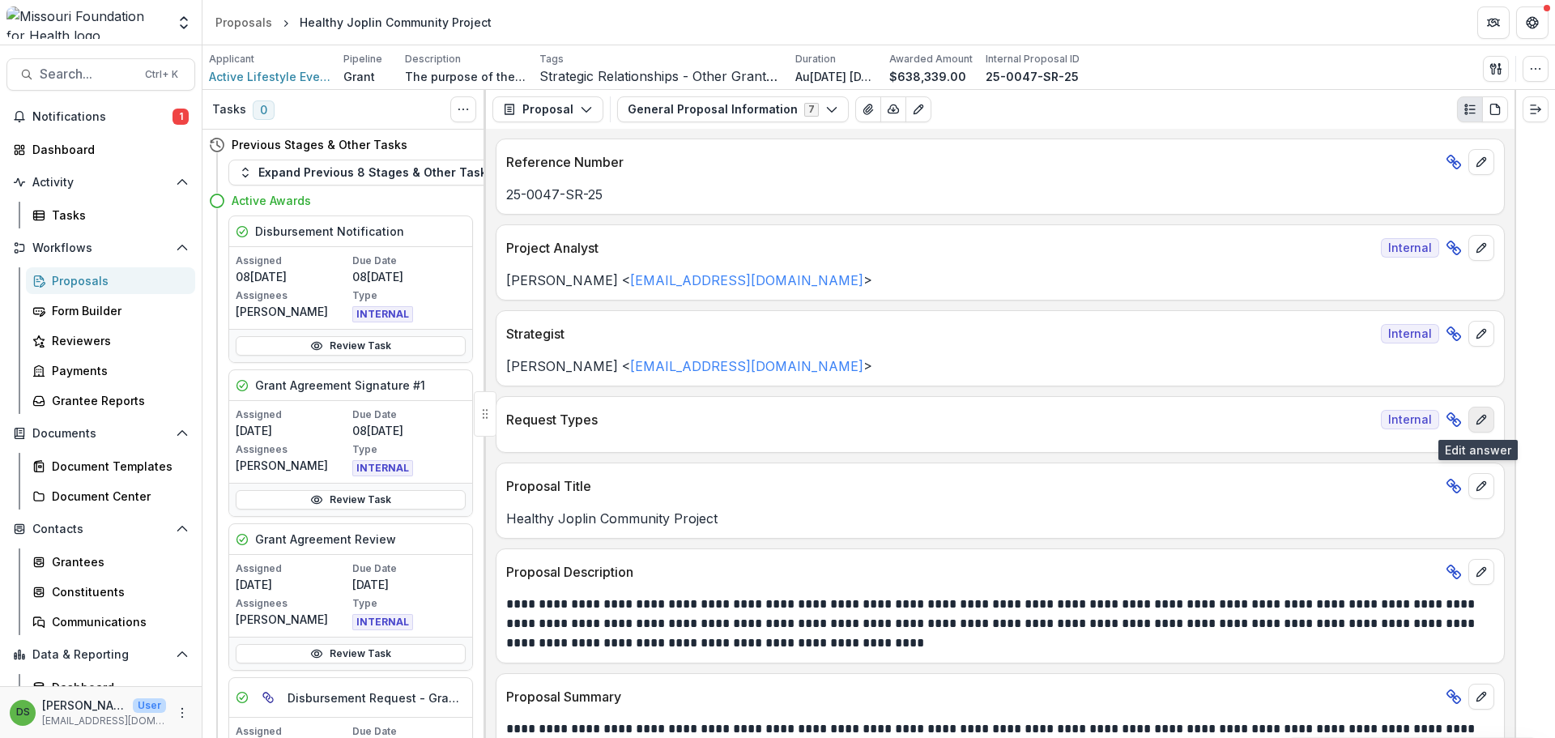
click at [1481, 424] on icon "edit" at bounding box center [1481, 419] width 13 height 13
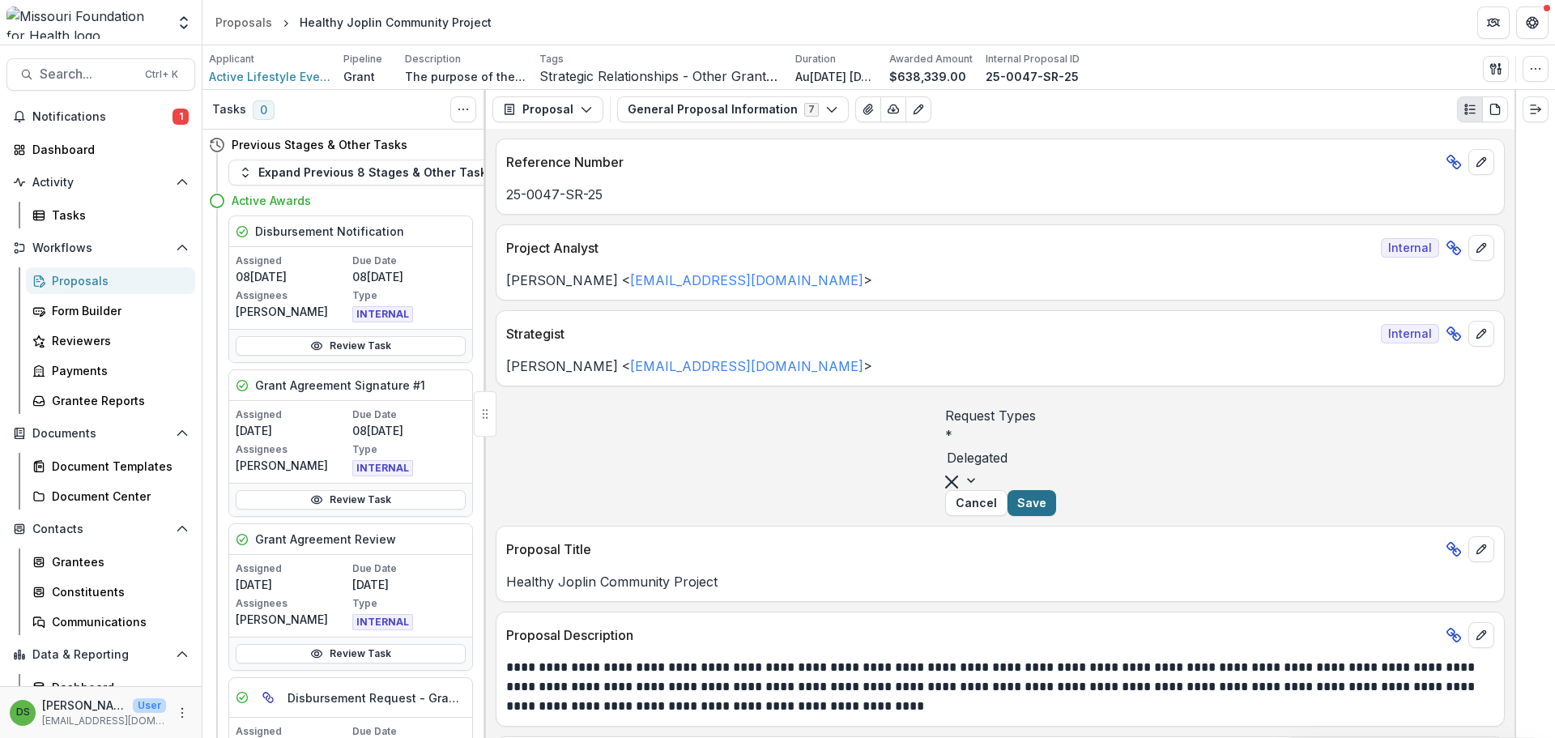
click at [1056, 516] on button "Save" at bounding box center [1031, 503] width 49 height 26
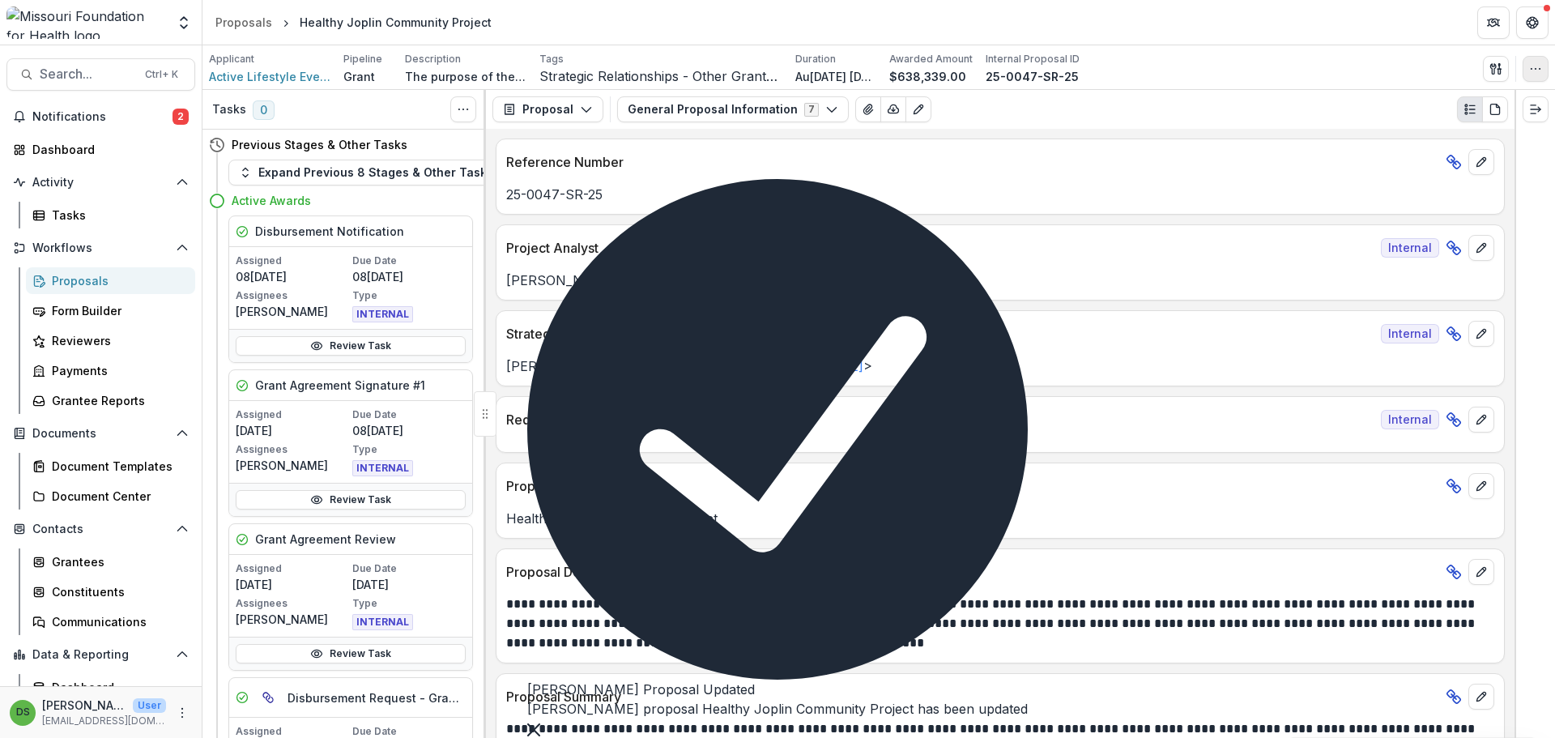
click at [1539, 70] on icon "button" at bounding box center [1535, 68] width 13 height 13
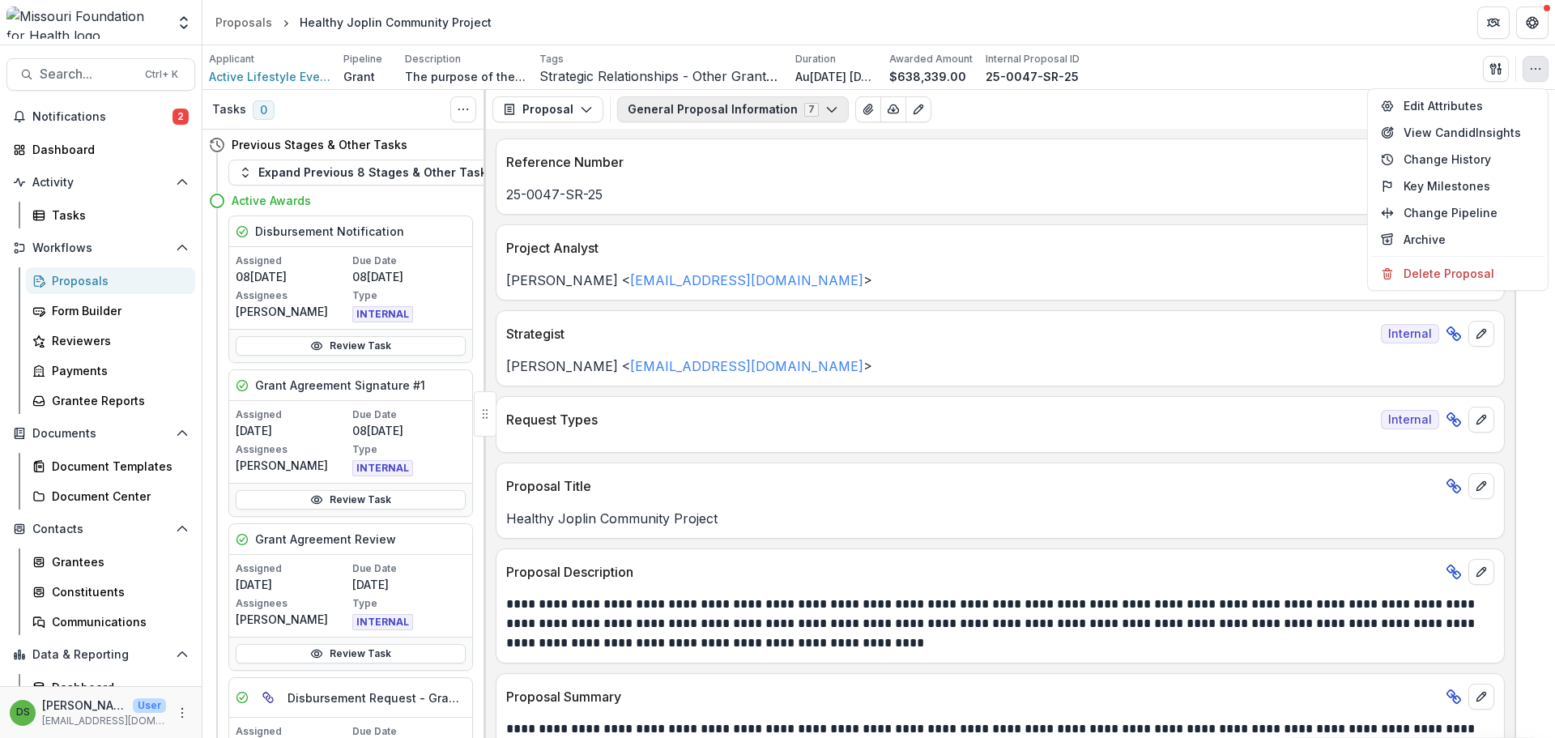
click at [751, 108] on button "General Proposal Information 7" at bounding box center [733, 109] width 232 height 26
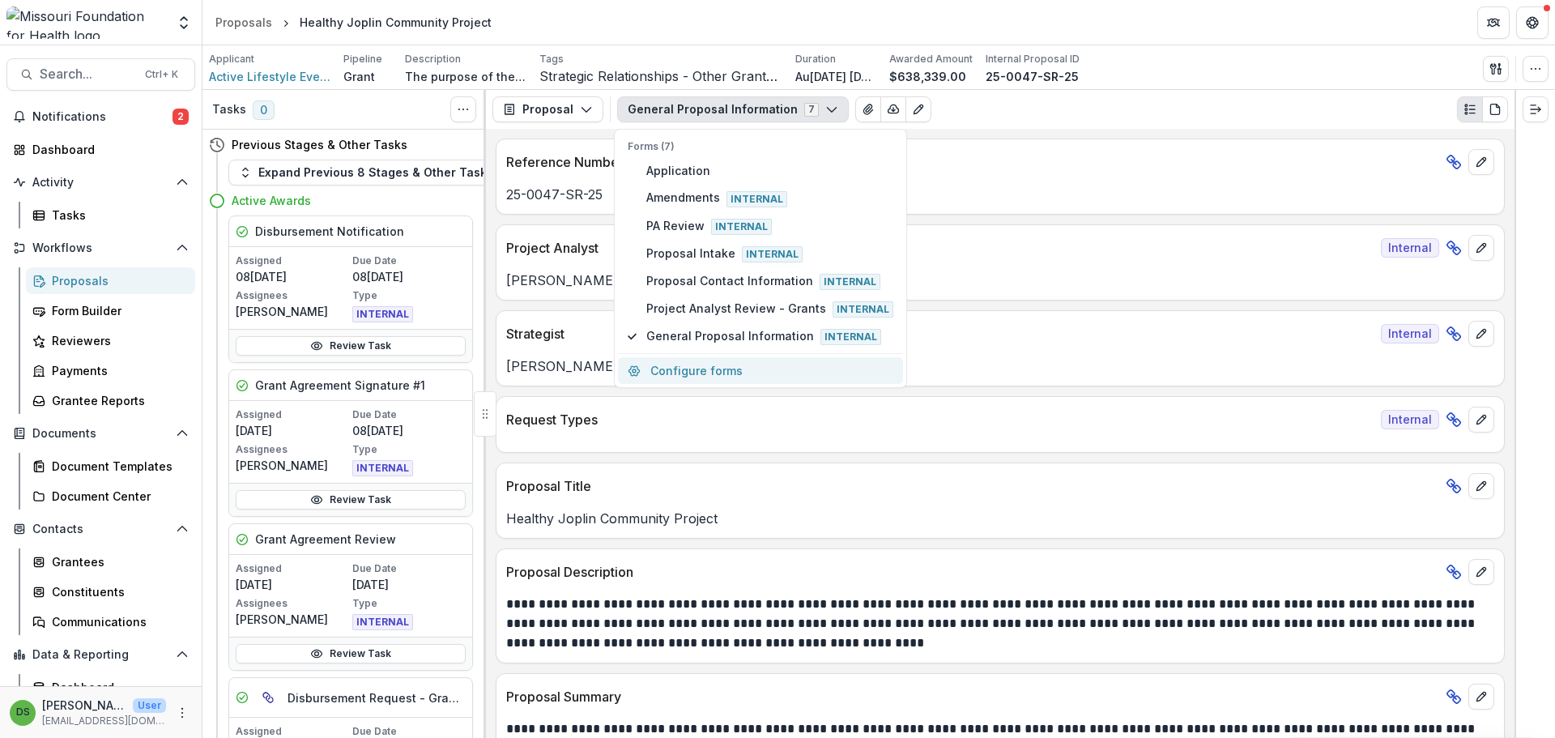
click at [714, 377] on button "Configure forms" at bounding box center [760, 370] width 285 height 27
select select "****"
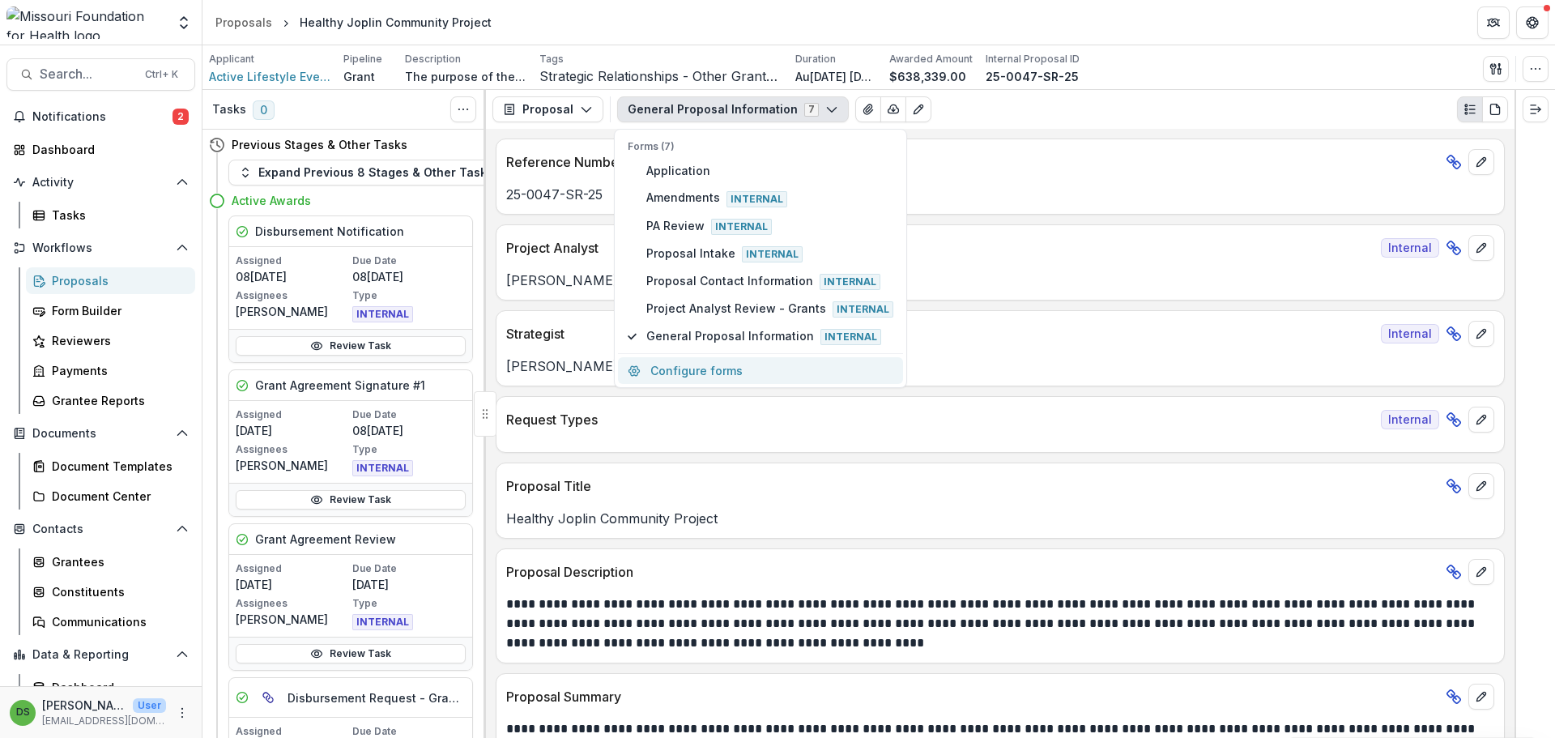
select select "****"
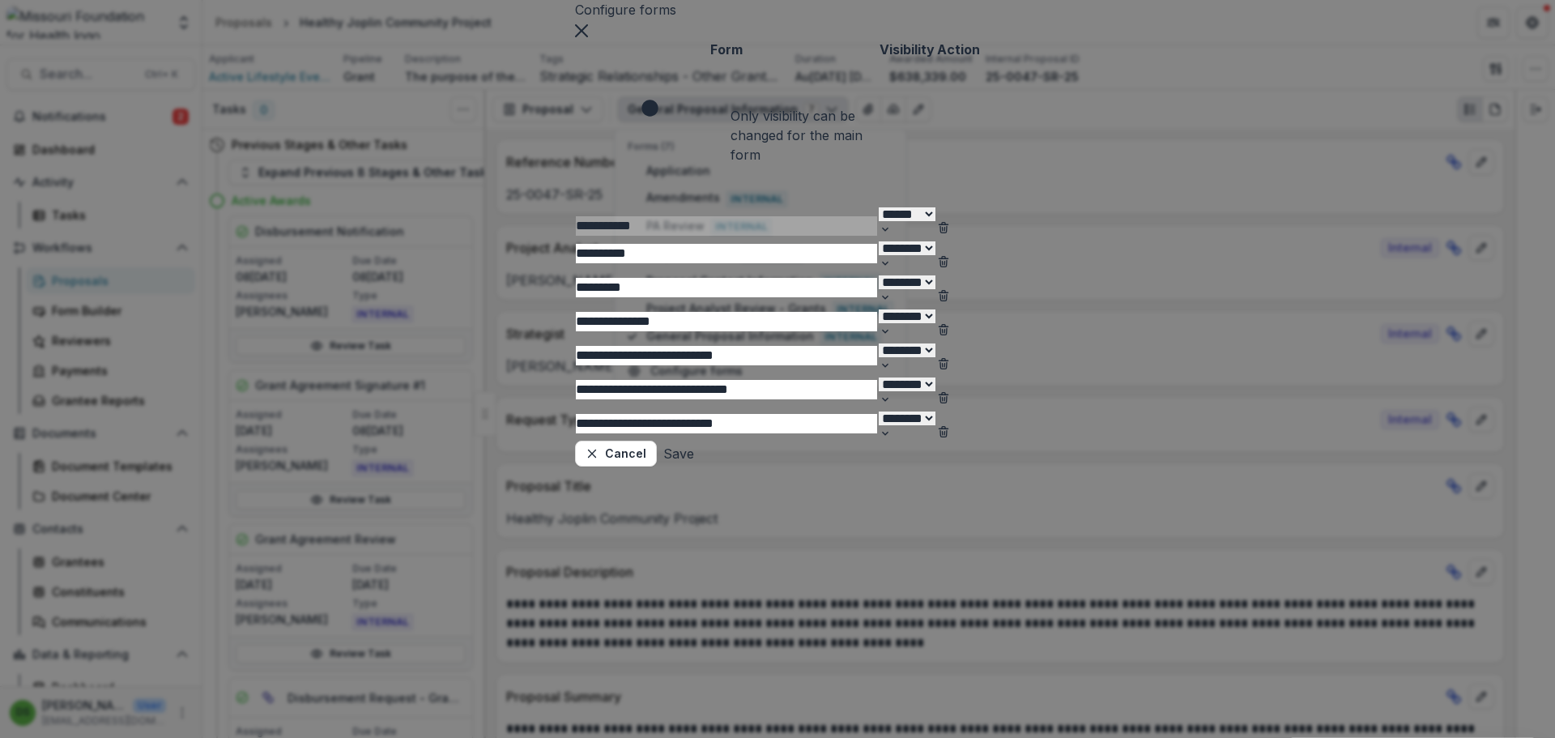
click at [950, 250] on button "Delete Amendments" at bounding box center [943, 259] width 13 height 19
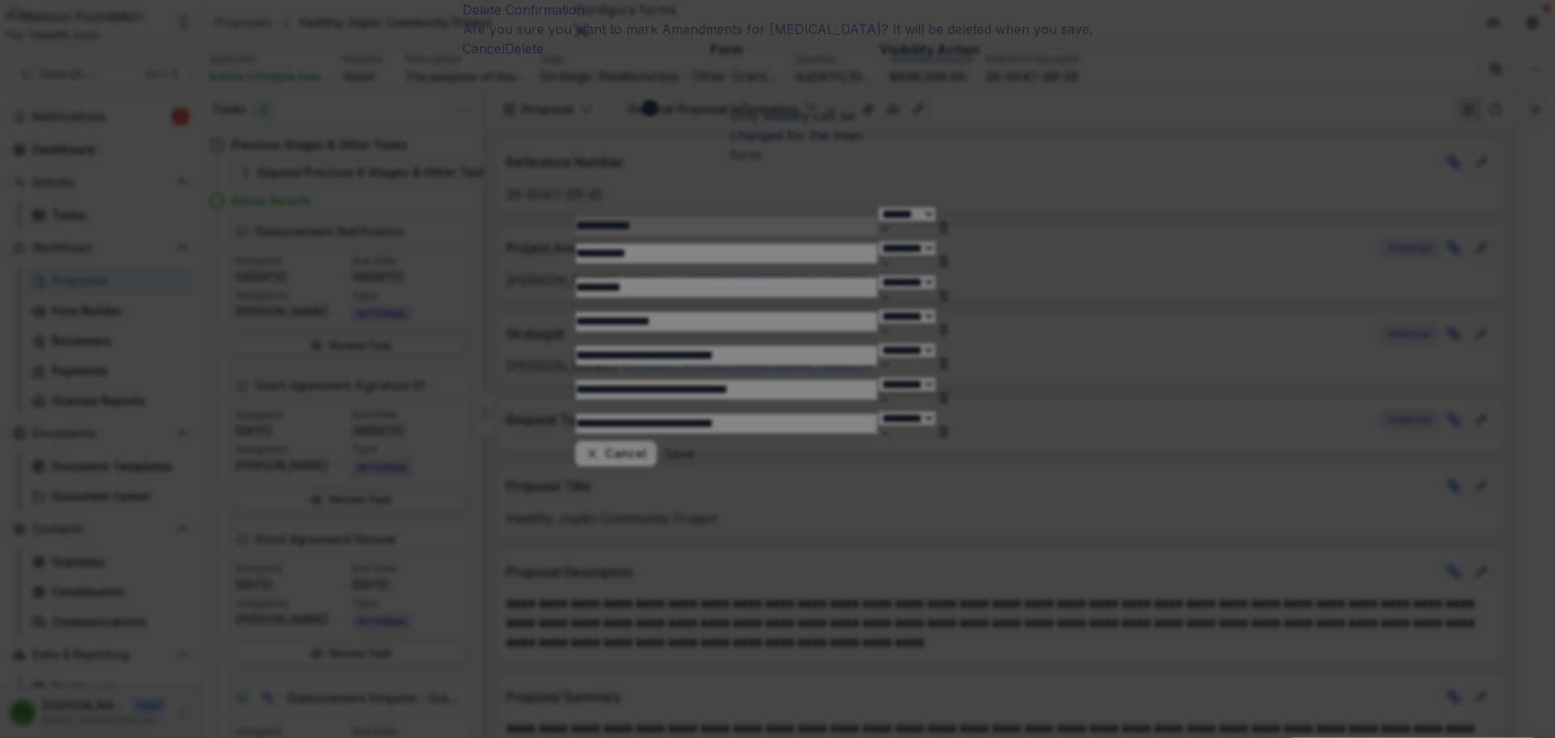
click at [543, 58] on button "Delete" at bounding box center [524, 48] width 39 height 19
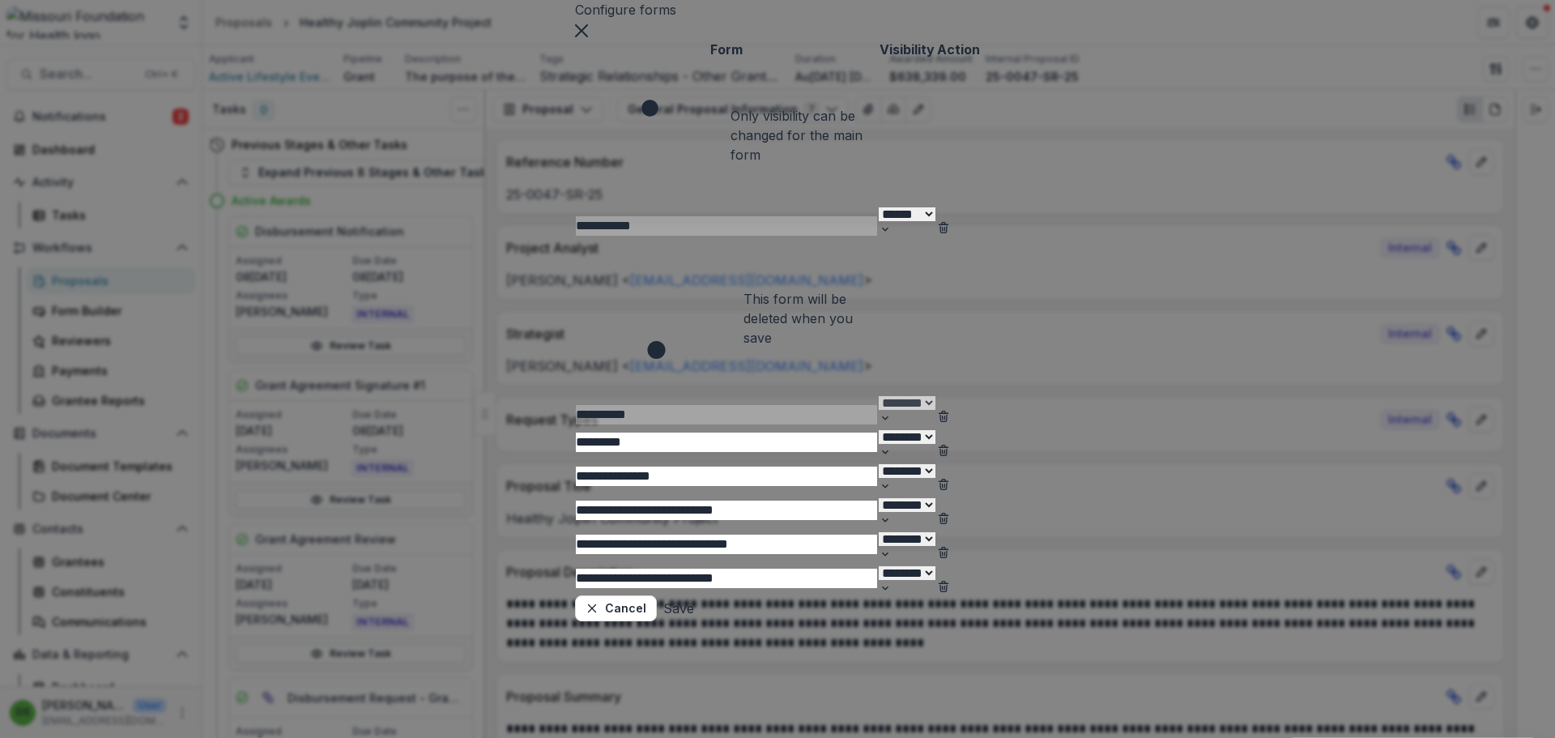
click at [694, 611] on button "Save" at bounding box center [678, 608] width 31 height 26
